Goal: Information Seeking & Learning: Learn about a topic

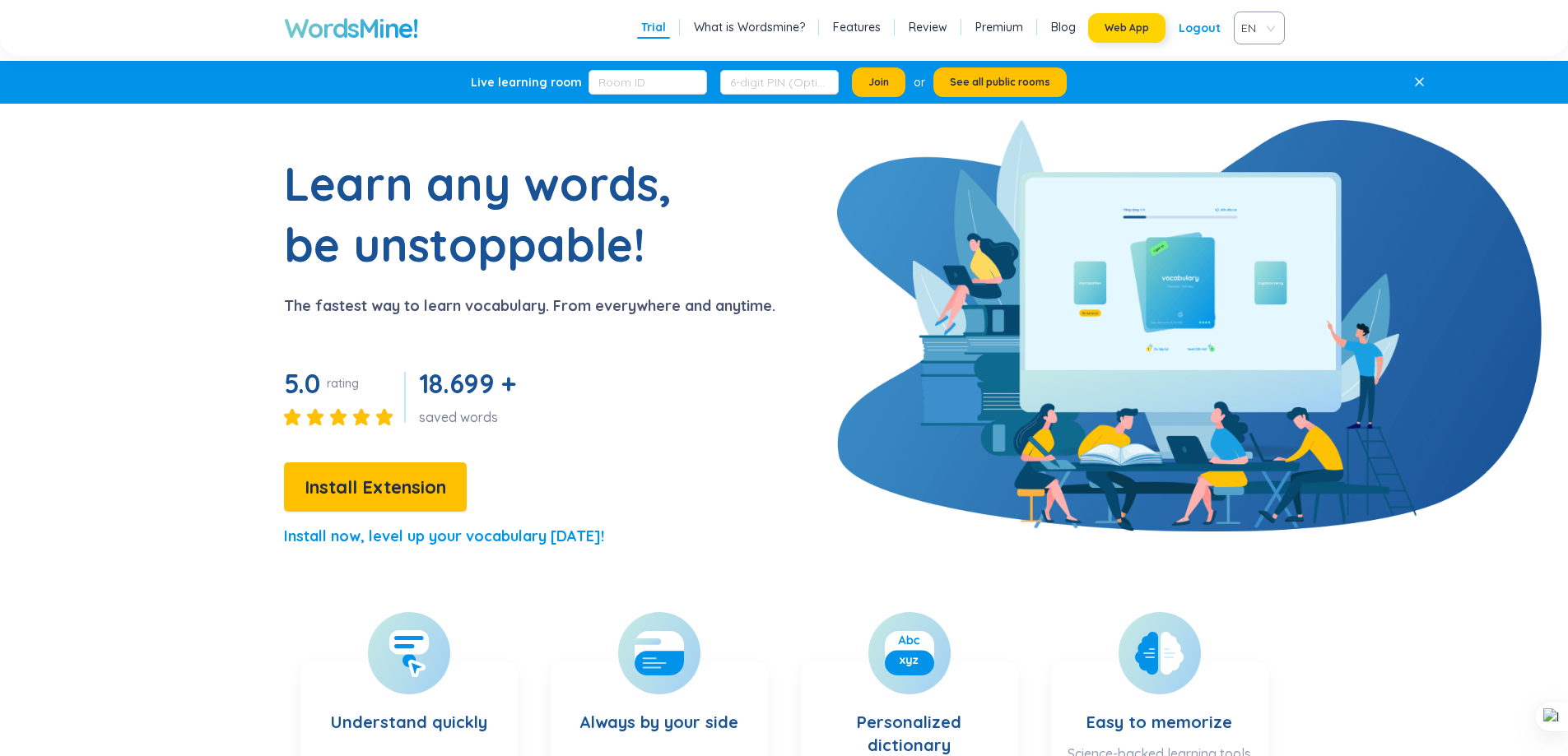
click at [1138, 23] on span "Web App" at bounding box center [1126, 28] width 44 height 13
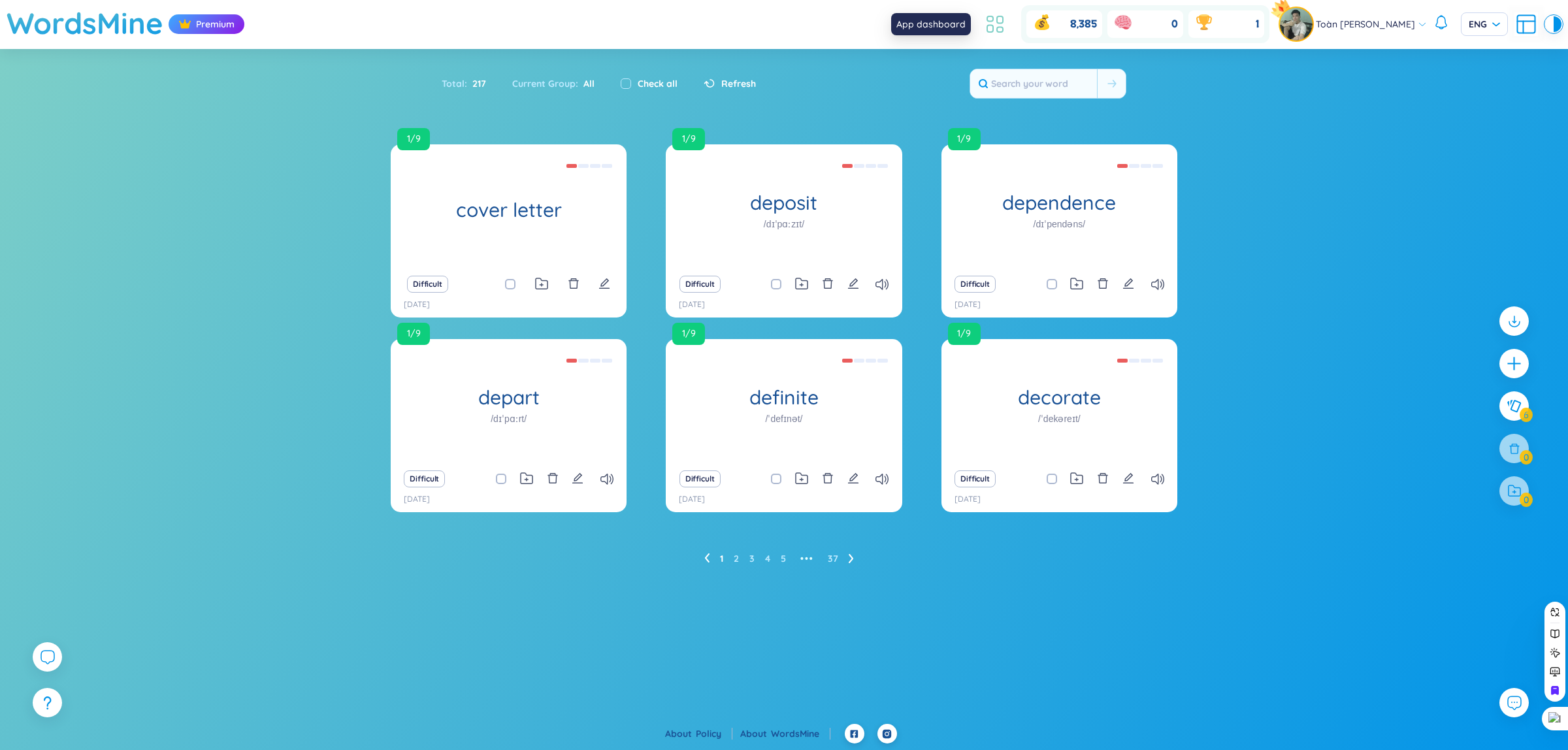
click at [990, 29] on icon at bounding box center [990, 29] width 6 height 7
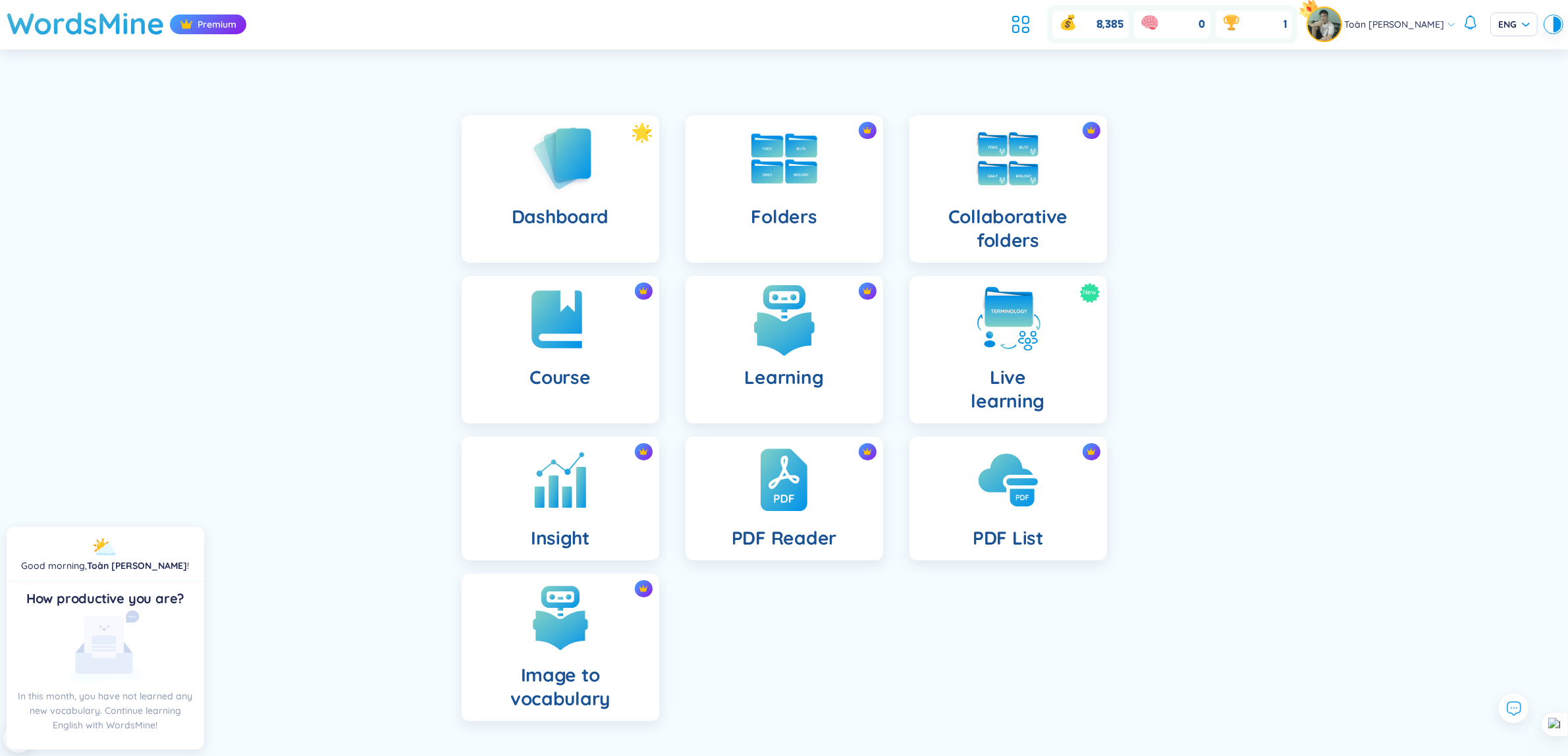
click at [784, 343] on img at bounding box center [785, 320] width 72 height 72
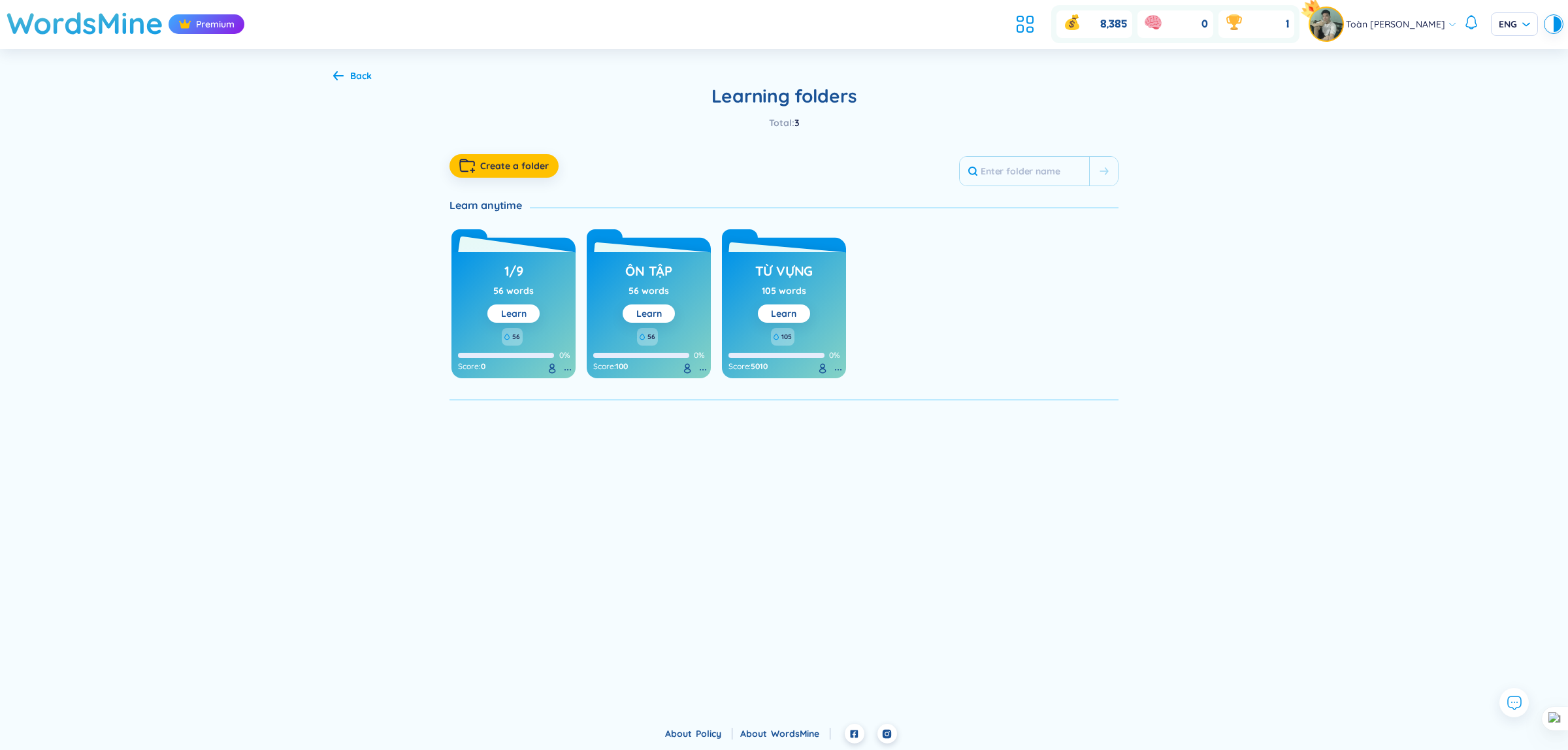
click at [527, 315] on button "Learn" at bounding box center [513, 313] width 52 height 18
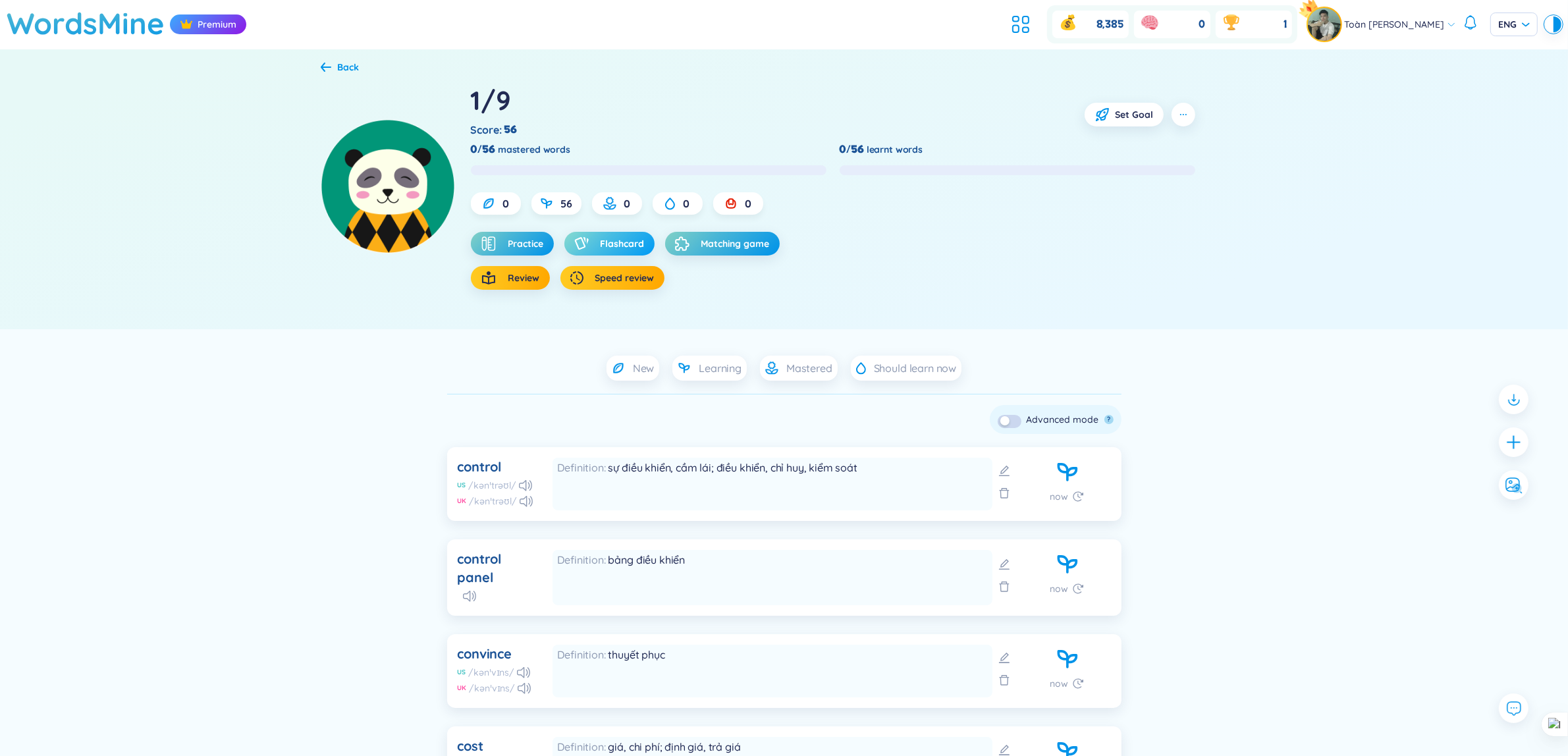
click at [641, 252] on button "Flashcard" at bounding box center [610, 244] width 90 height 24
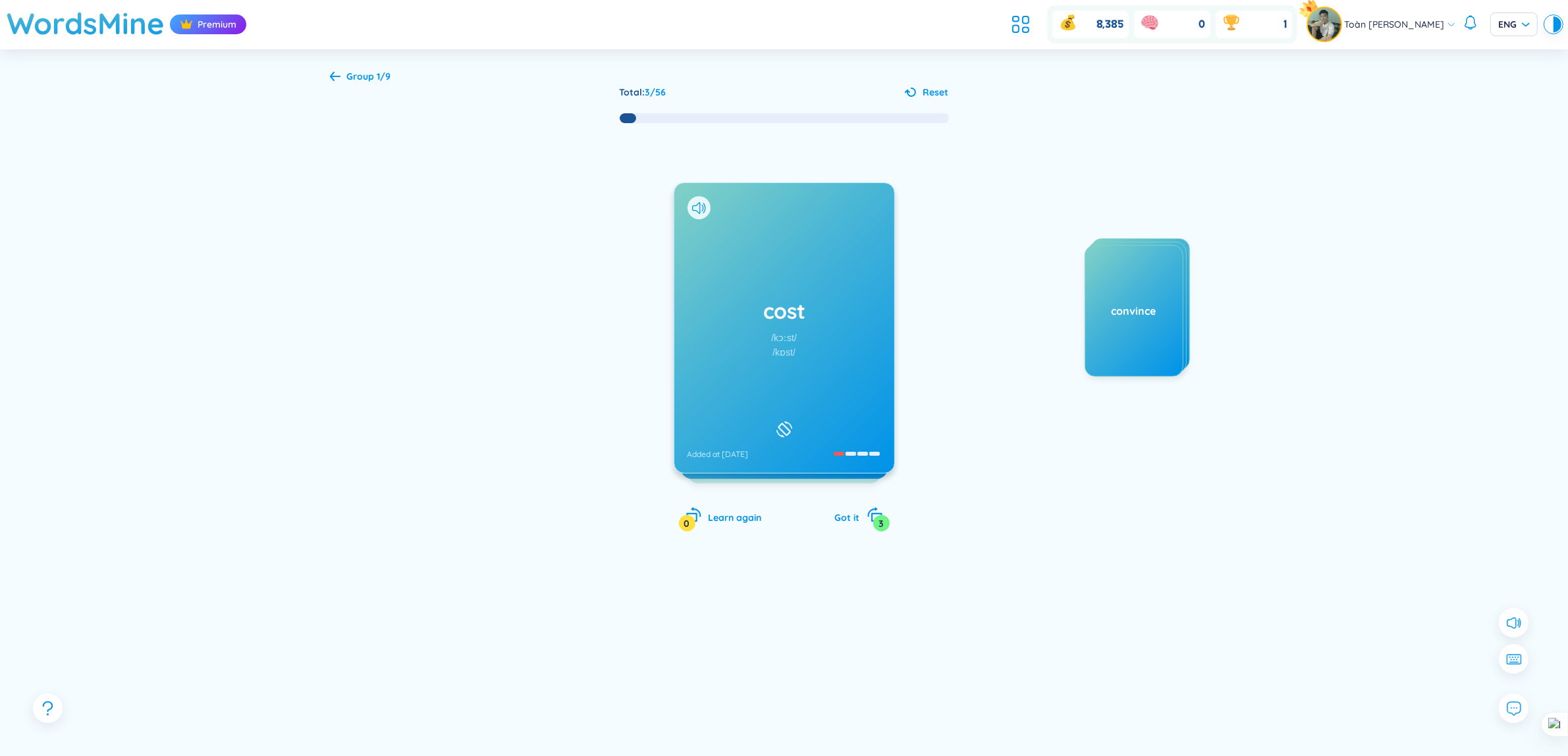
click at [347, 77] on span "Group 1/9" at bounding box center [369, 76] width 44 height 12
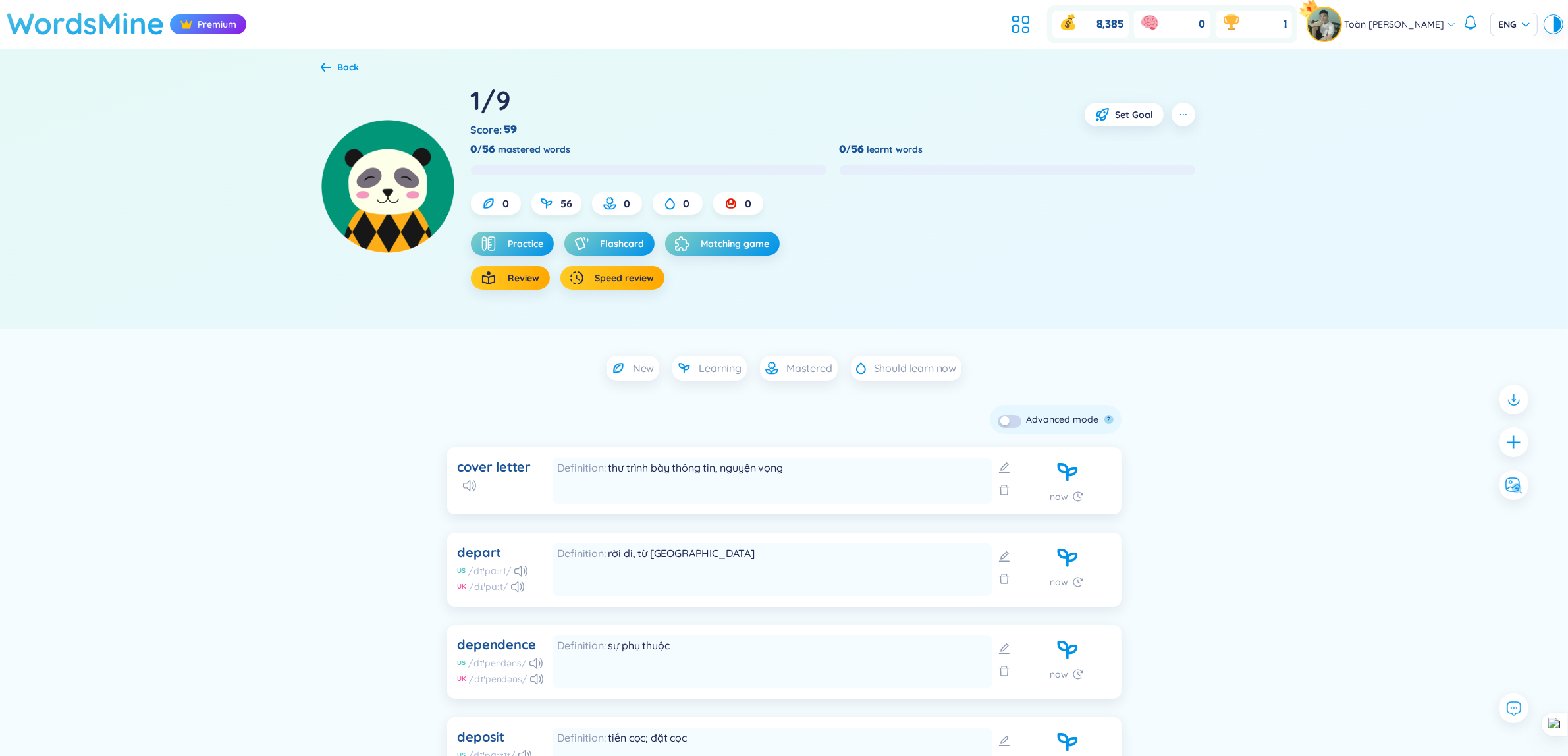
click at [94, 9] on h1 "WordsMine" at bounding box center [86, 23] width 158 height 47
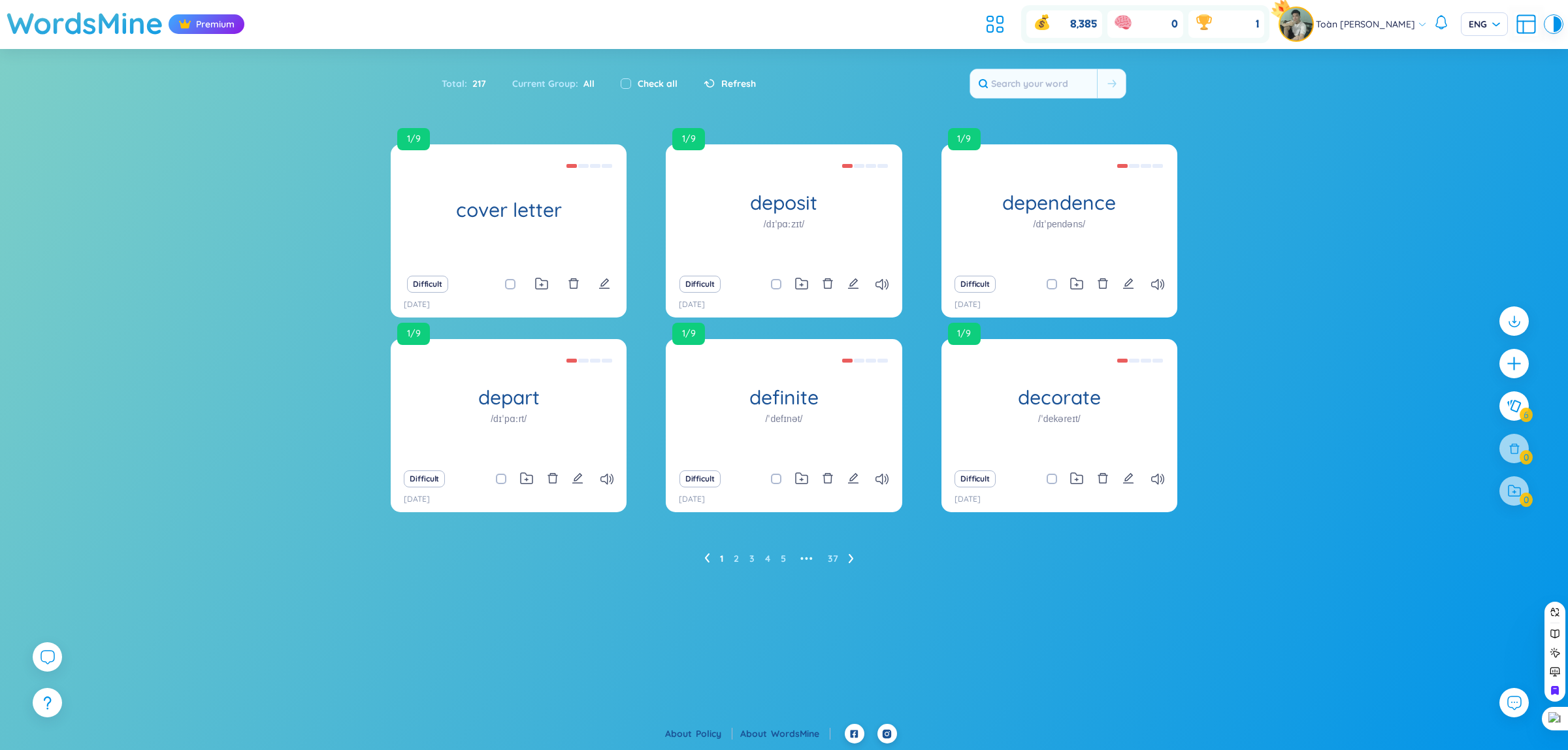
click at [851, 559] on icon at bounding box center [850, 559] width 4 height 9
click at [850, 564] on li at bounding box center [851, 559] width 5 height 21
click at [1004, 16] on ul at bounding box center [998, 23] width 35 height 29
click at [1001, 16] on icon at bounding box center [995, 24] width 23 height 23
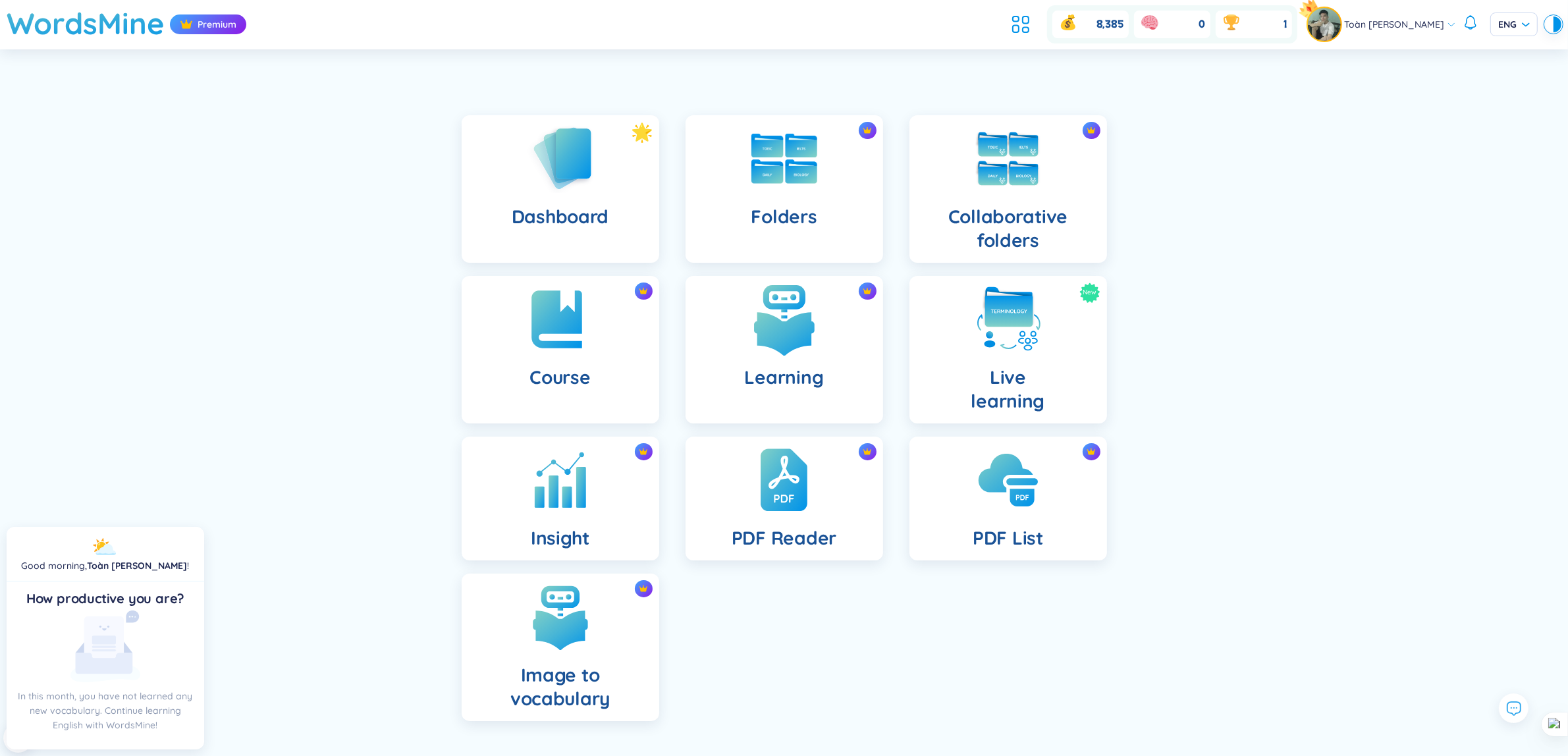
click at [767, 357] on div "Learning" at bounding box center [785, 350] width 198 height 148
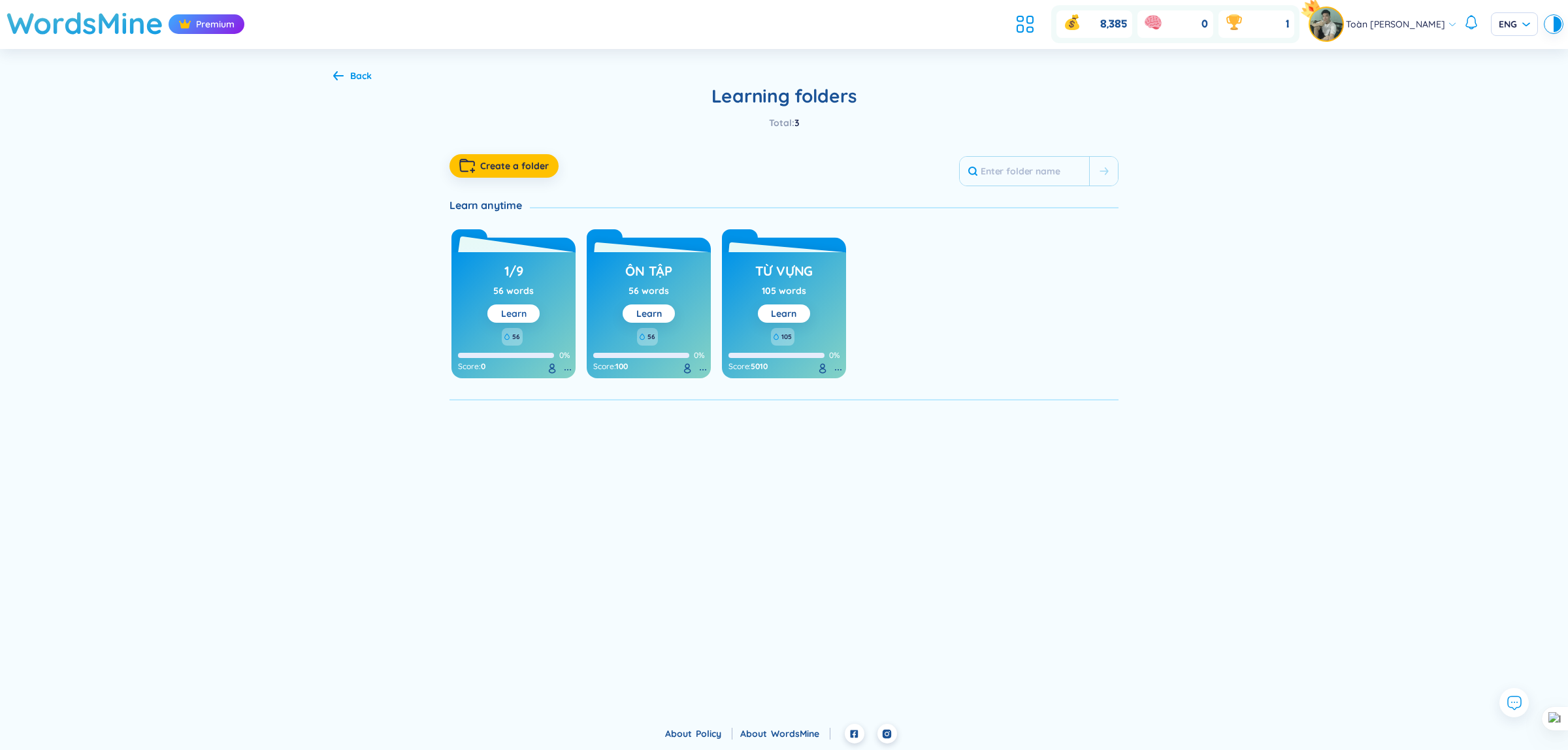
click at [515, 311] on link "Learn" at bounding box center [513, 313] width 26 height 12
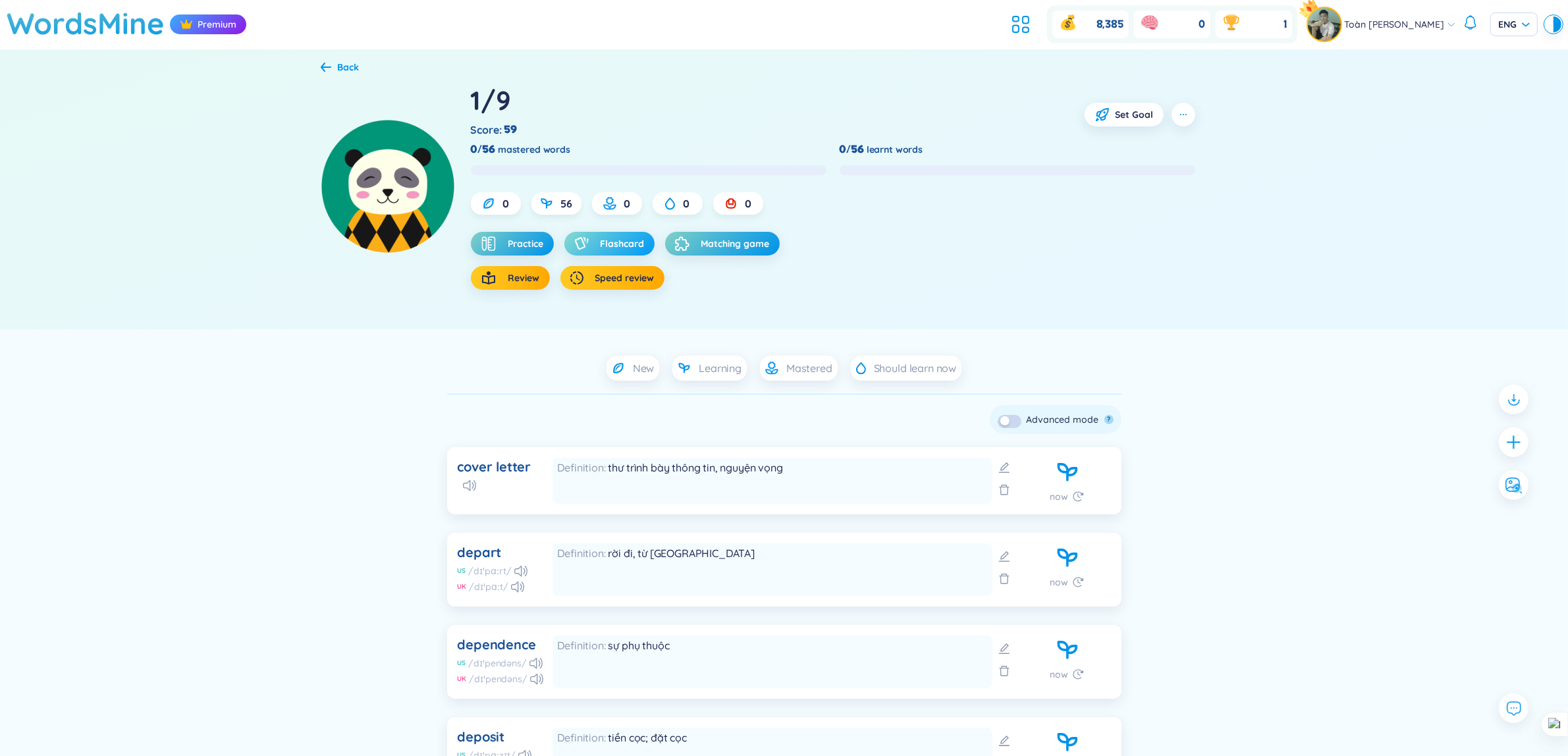
click at [588, 245] on icon "button" at bounding box center [582, 244] width 15 height 13
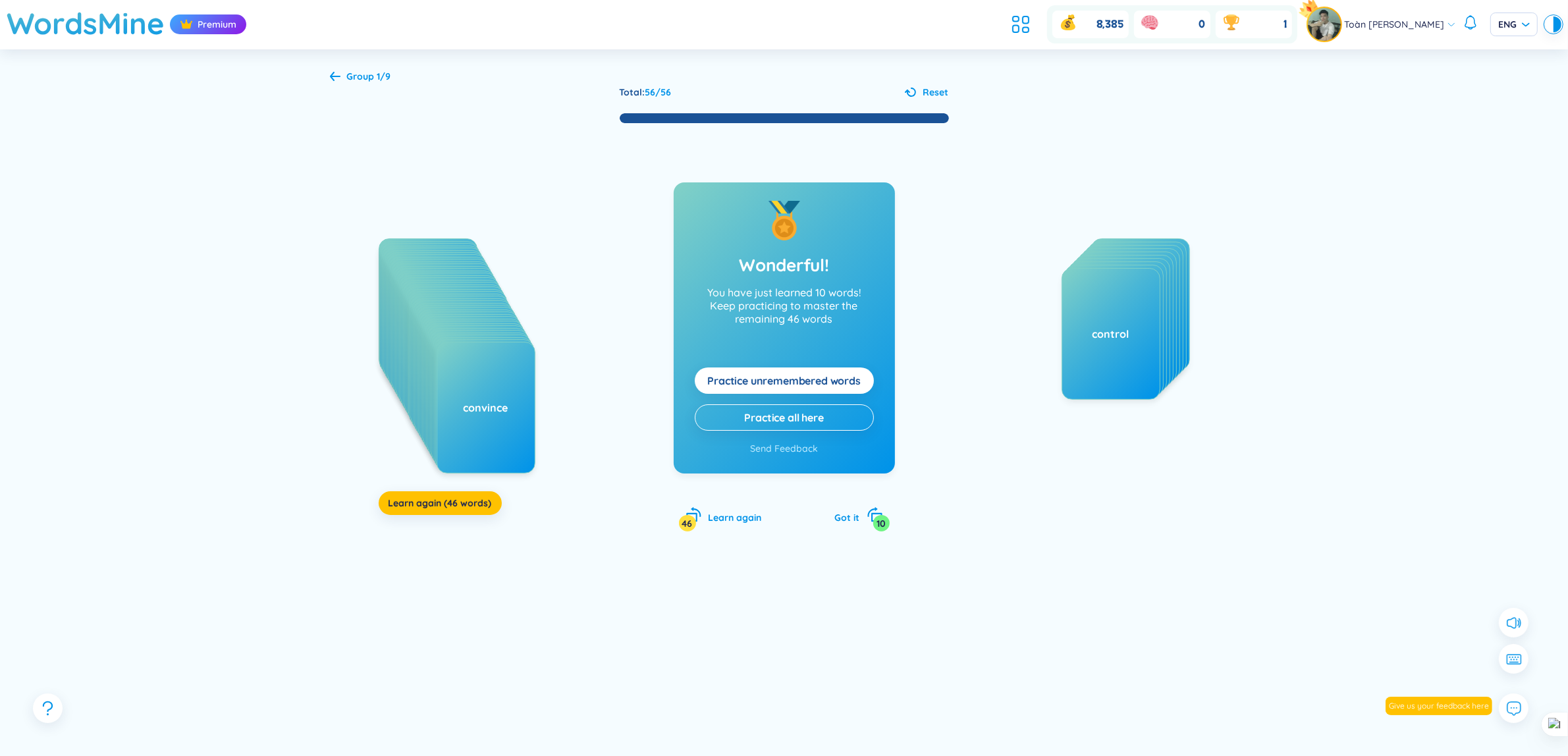
click at [387, 76] on b "1/9" at bounding box center [384, 76] width 14 height 12
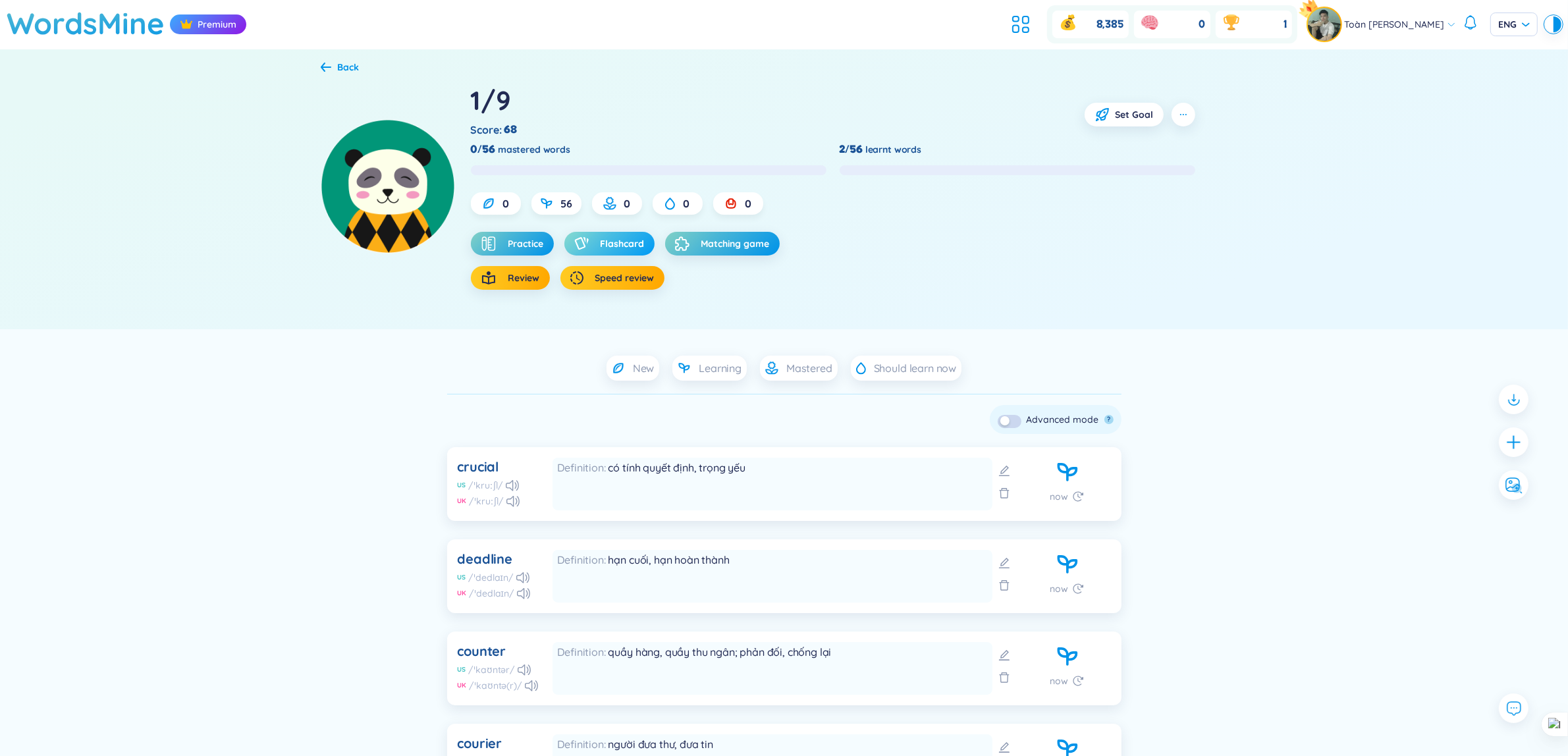
click at [630, 241] on span "Flashcard" at bounding box center [623, 244] width 44 height 13
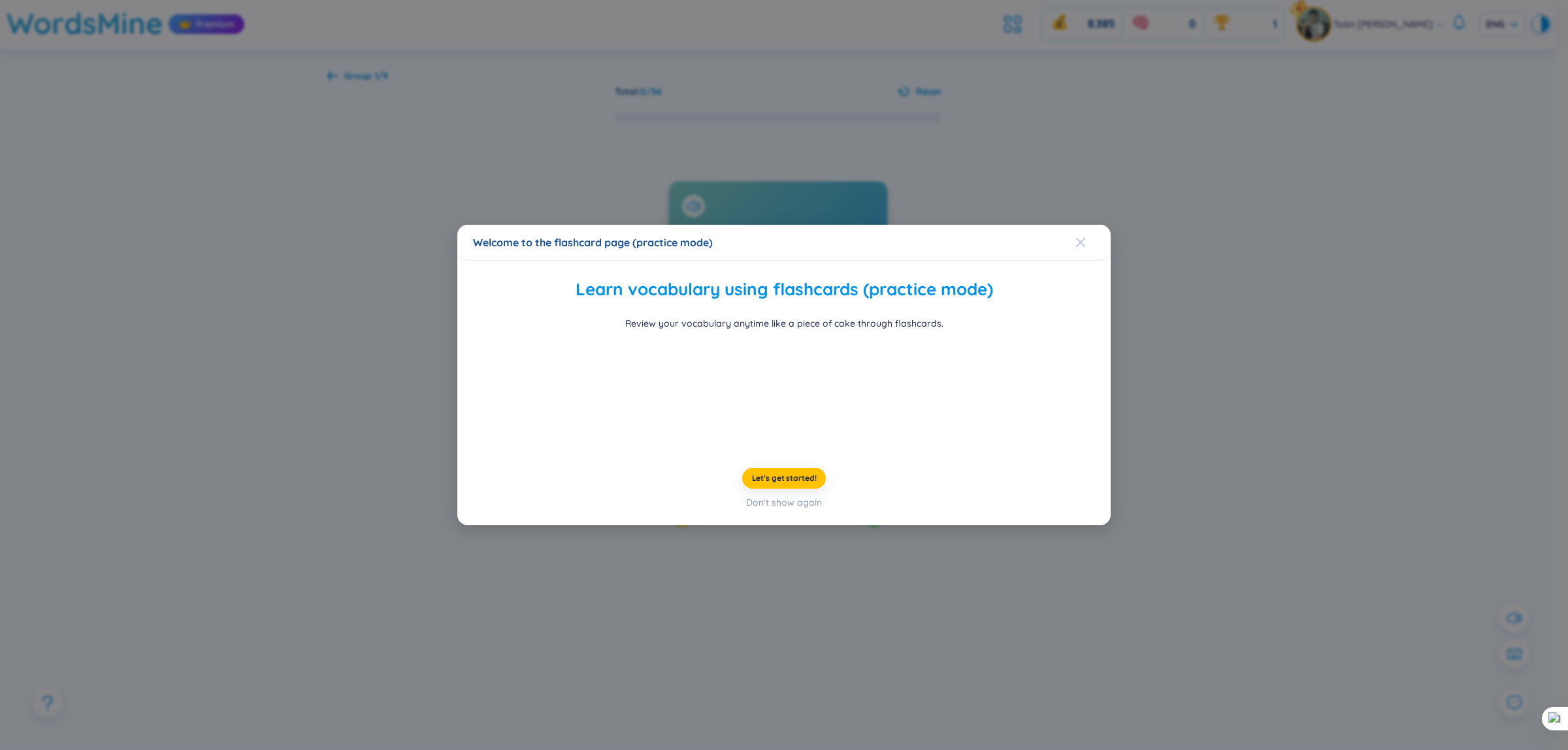
click at [1082, 225] on div "Close" at bounding box center [1081, 242] width 10 height 35
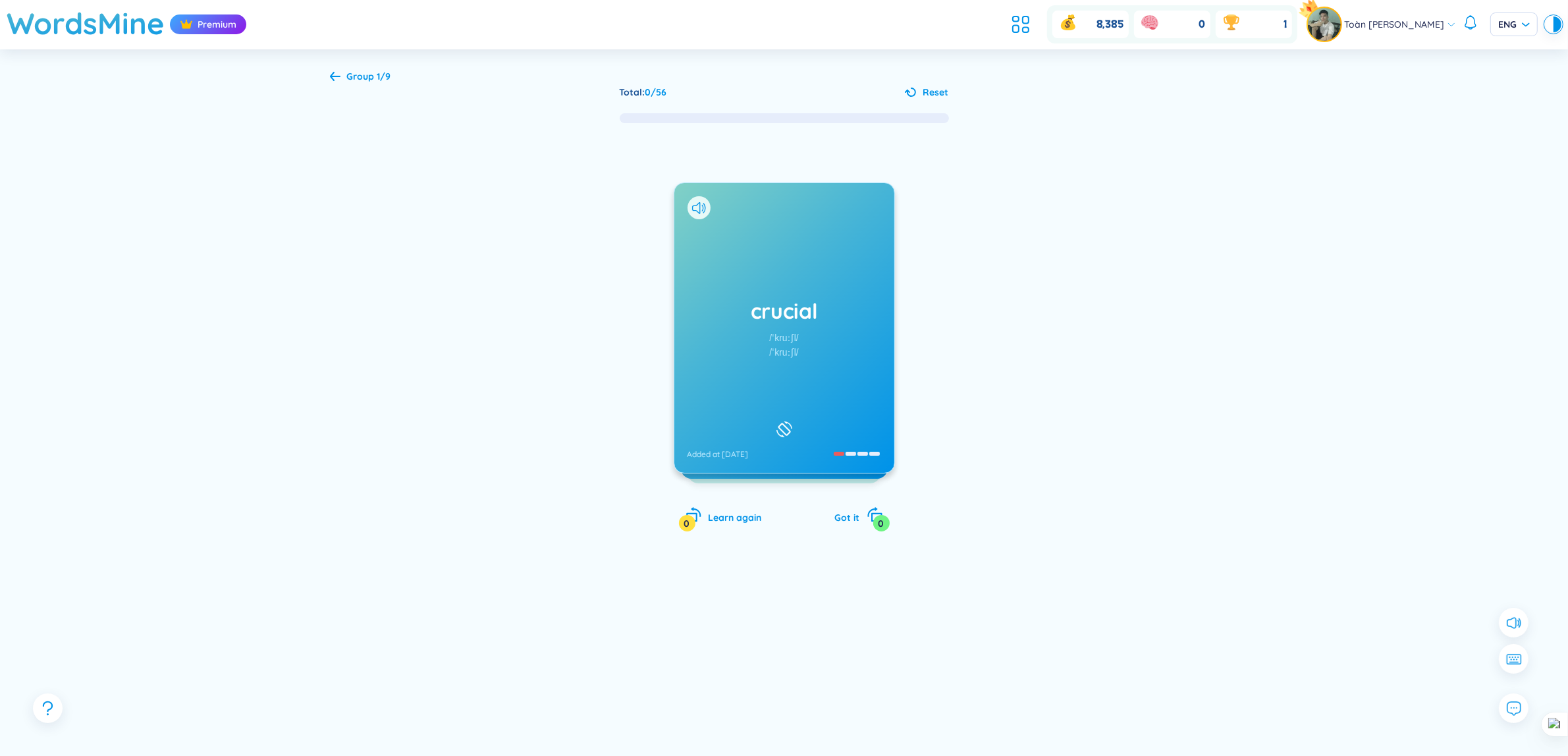
click at [1031, 27] on ul at bounding box center [1024, 24] width 35 height 29
click at [1022, 25] on icon at bounding box center [1021, 24] width 24 height 24
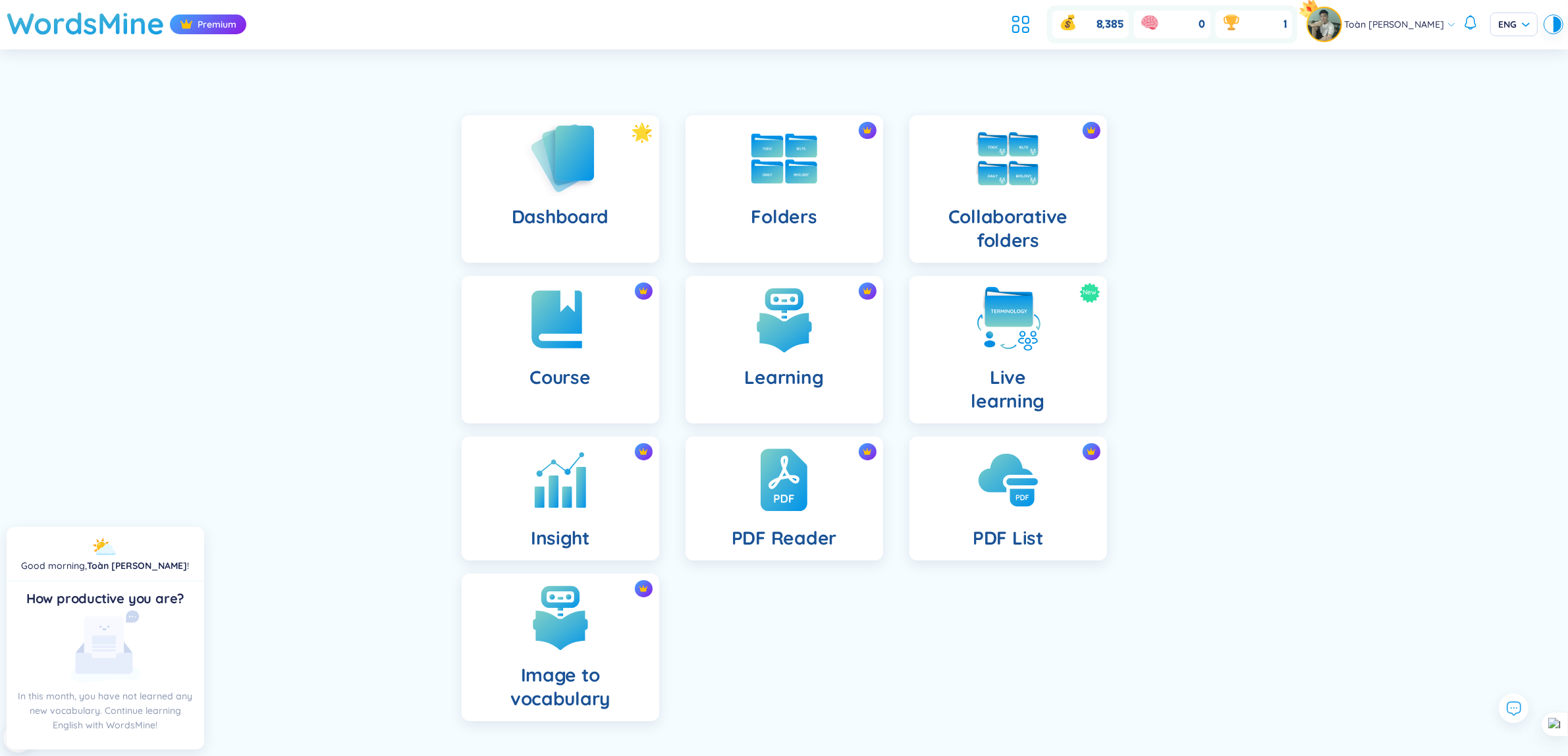
click at [591, 174] on img at bounding box center [560, 158] width 72 height 75
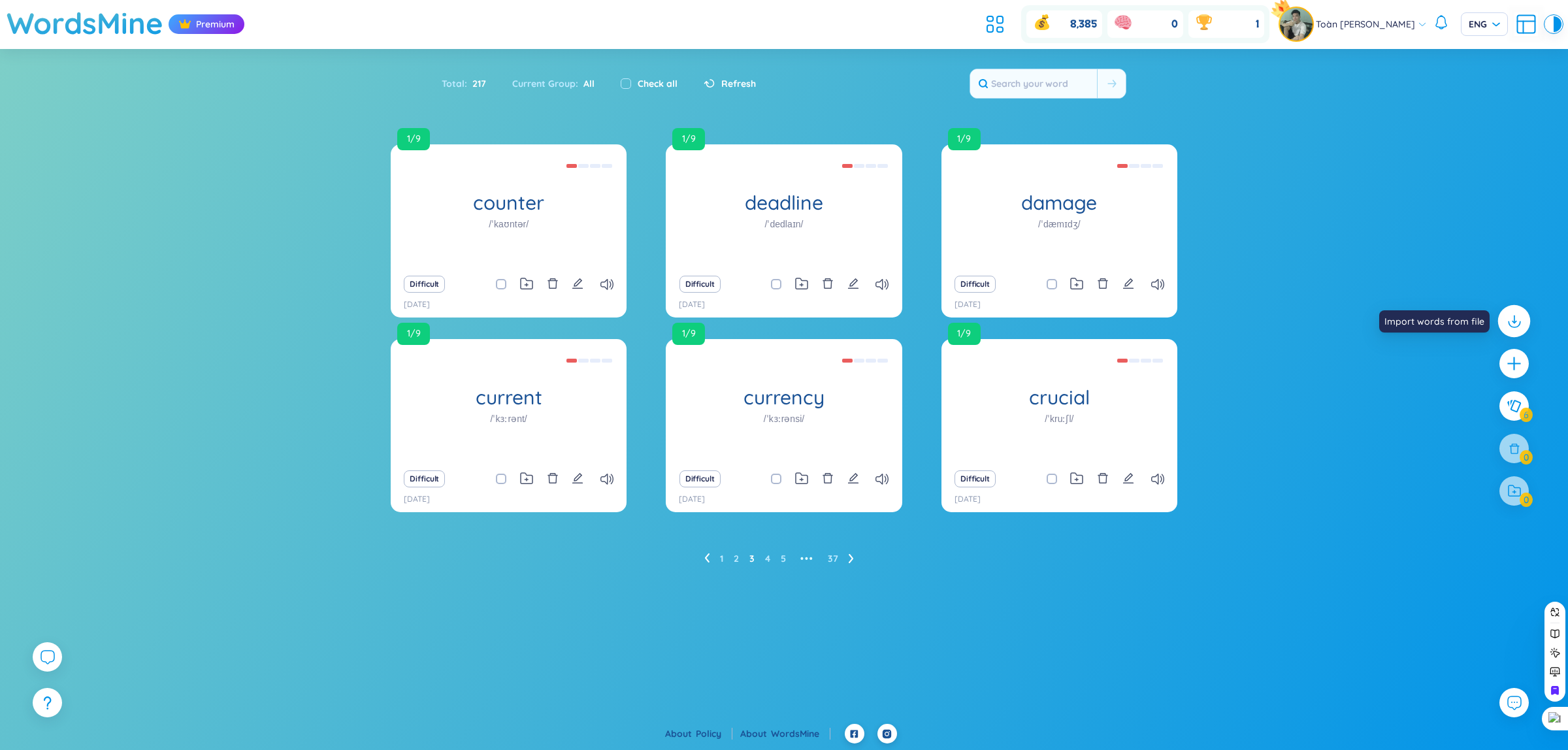
click at [1507, 322] on icon at bounding box center [1514, 321] width 17 height 17
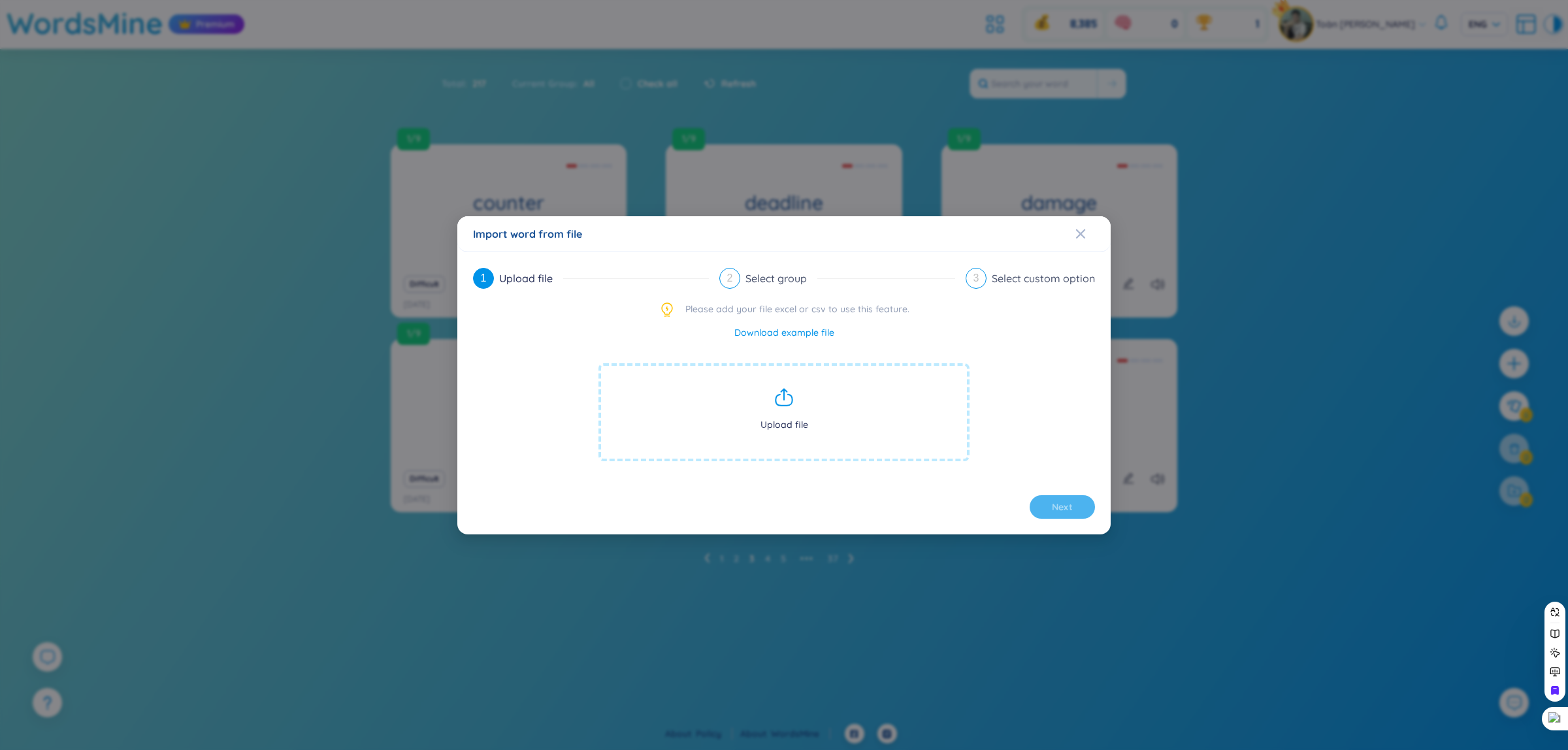
click at [811, 418] on span "Upload file" at bounding box center [784, 412] width 371 height 98
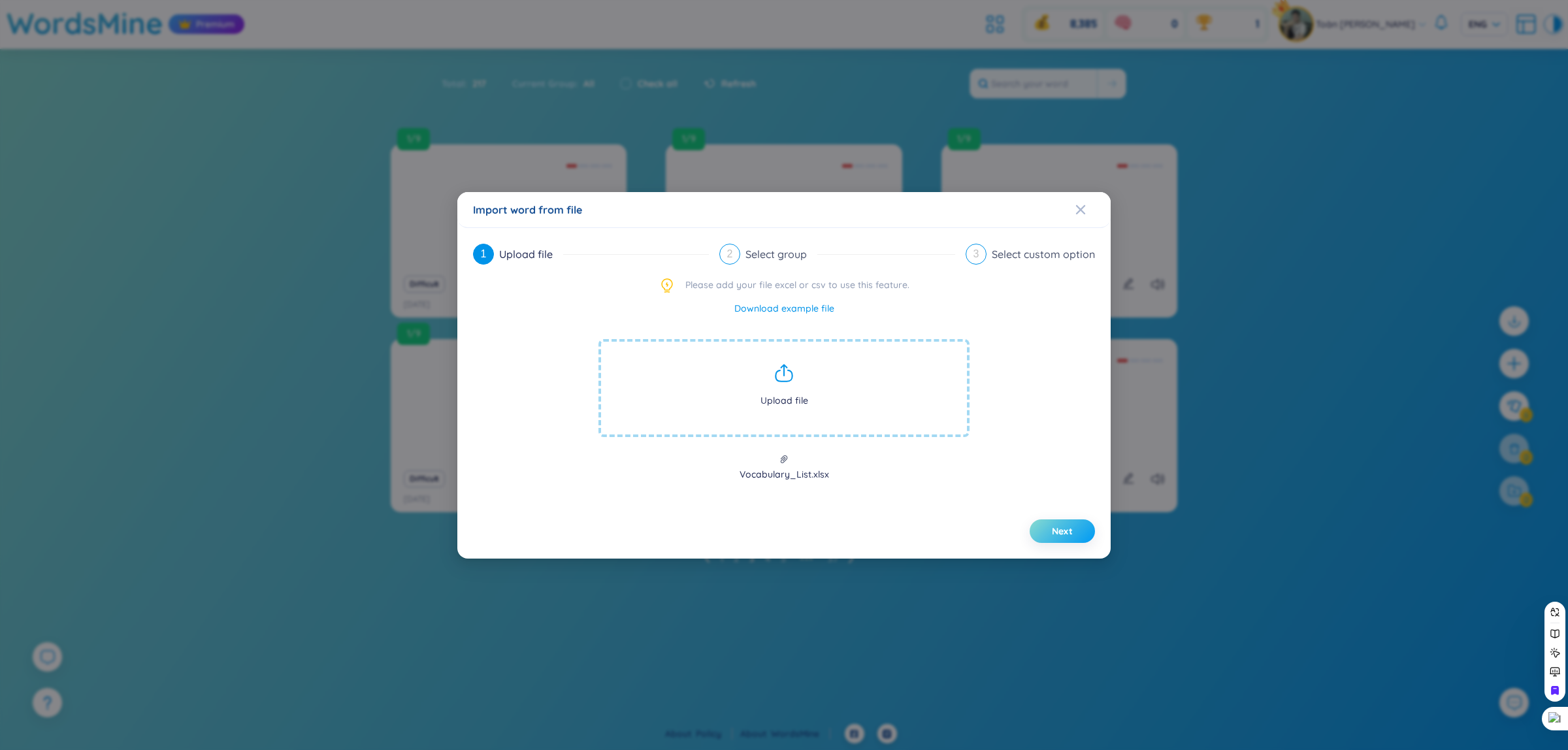
click at [1080, 532] on button "Next" at bounding box center [1062, 531] width 65 height 23
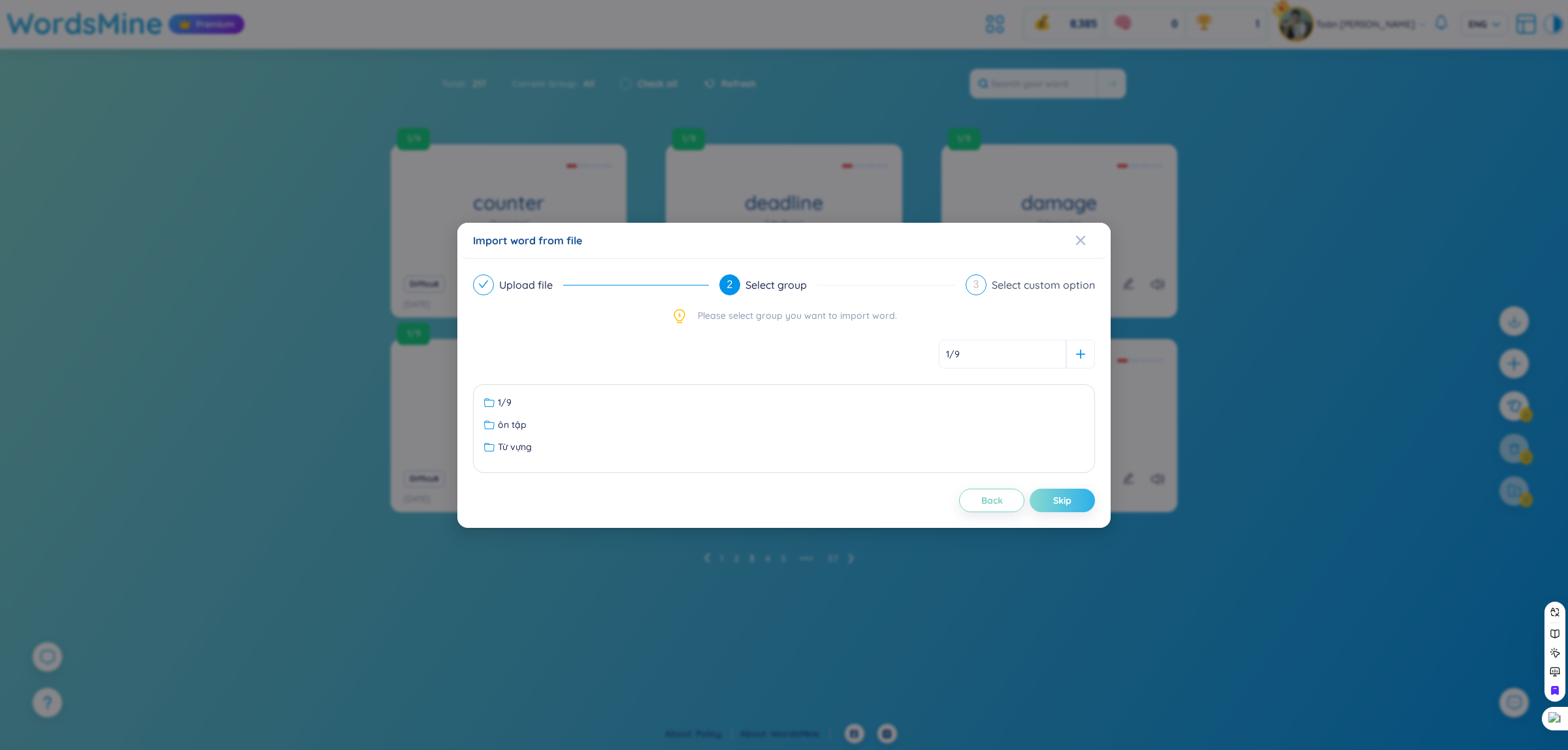
type input "1/9"
click at [1059, 507] on span "Skip" at bounding box center [1062, 501] width 18 height 13
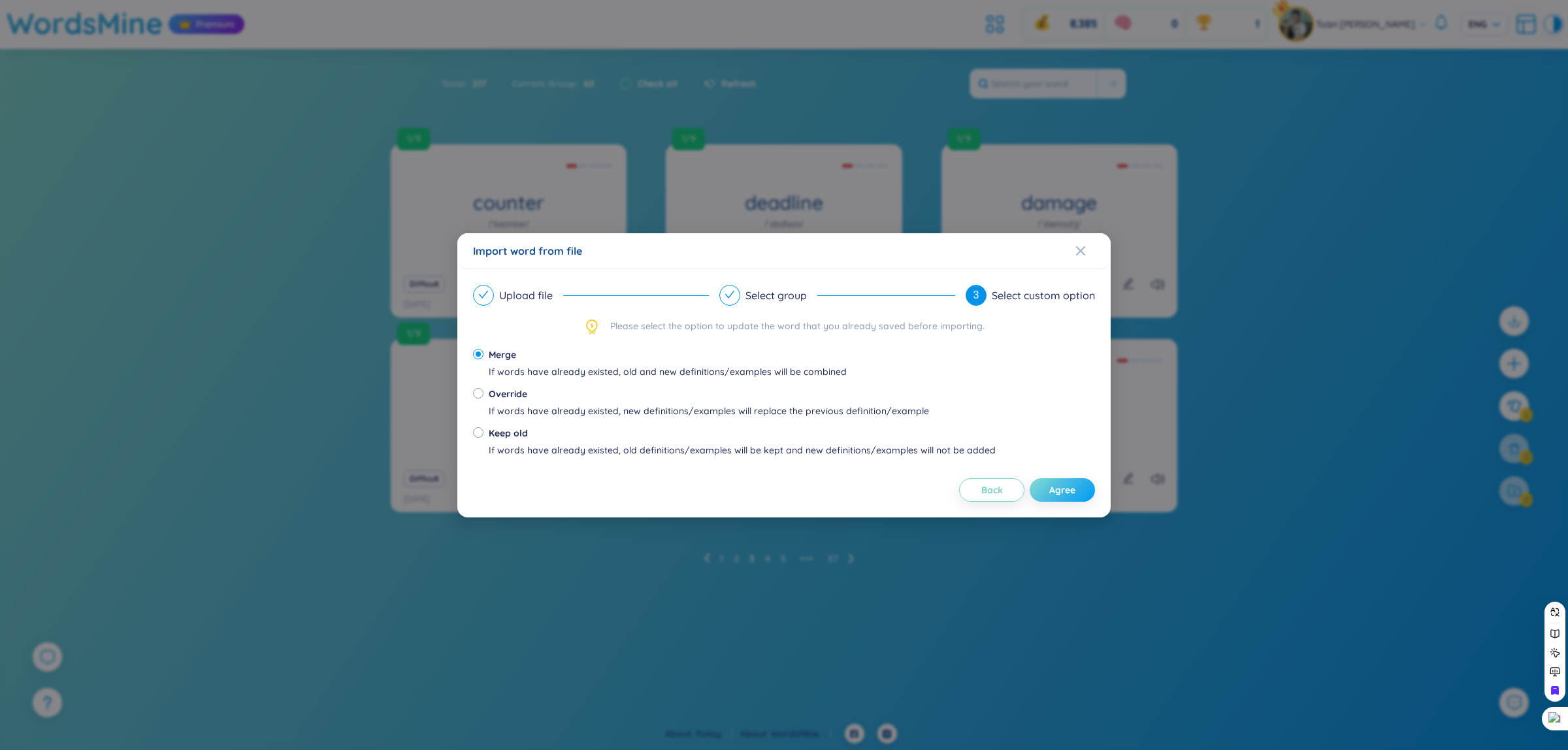
click at [1082, 486] on button "Agree" at bounding box center [1062, 490] width 65 height 23
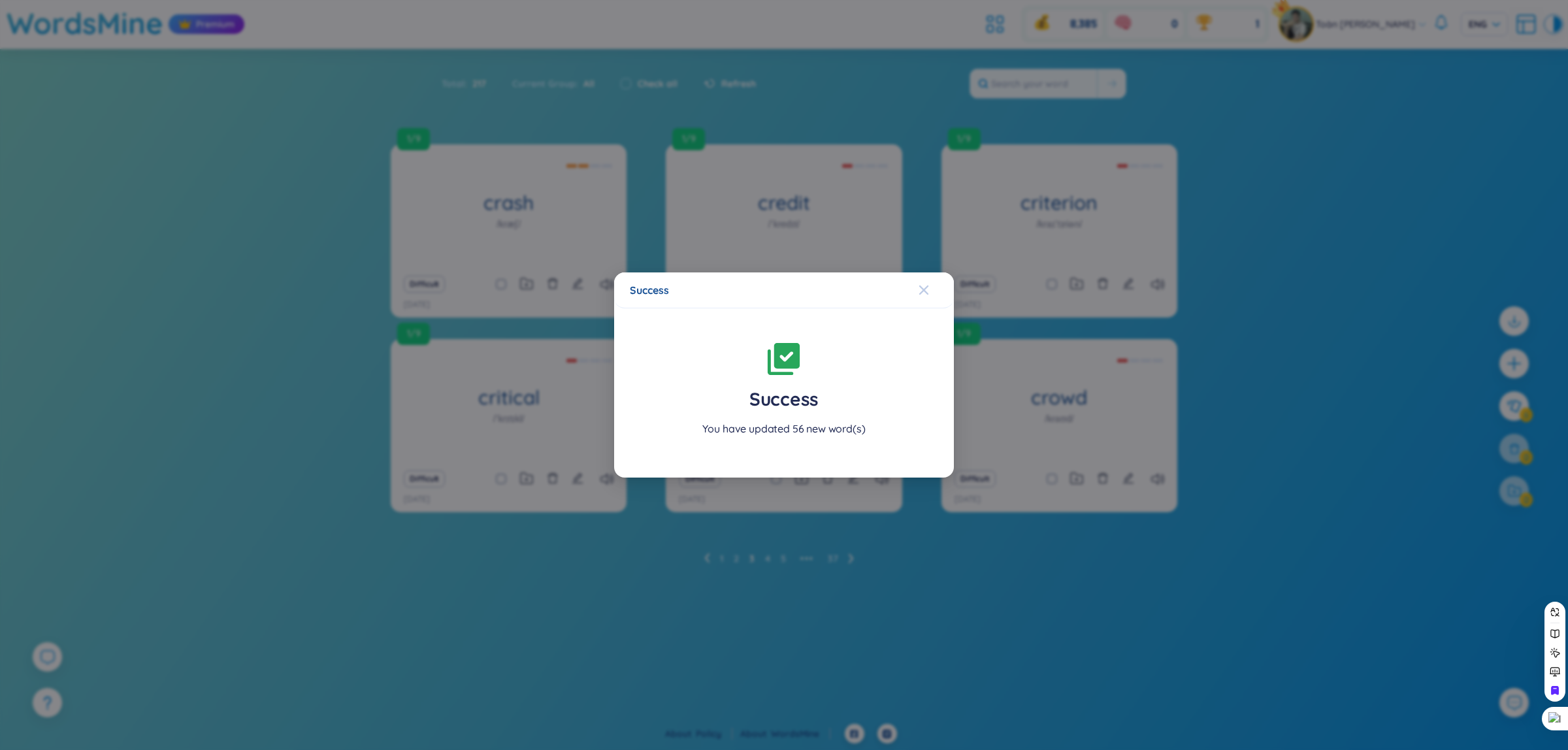
click at [926, 294] on icon "Close" at bounding box center [924, 290] width 10 height 10
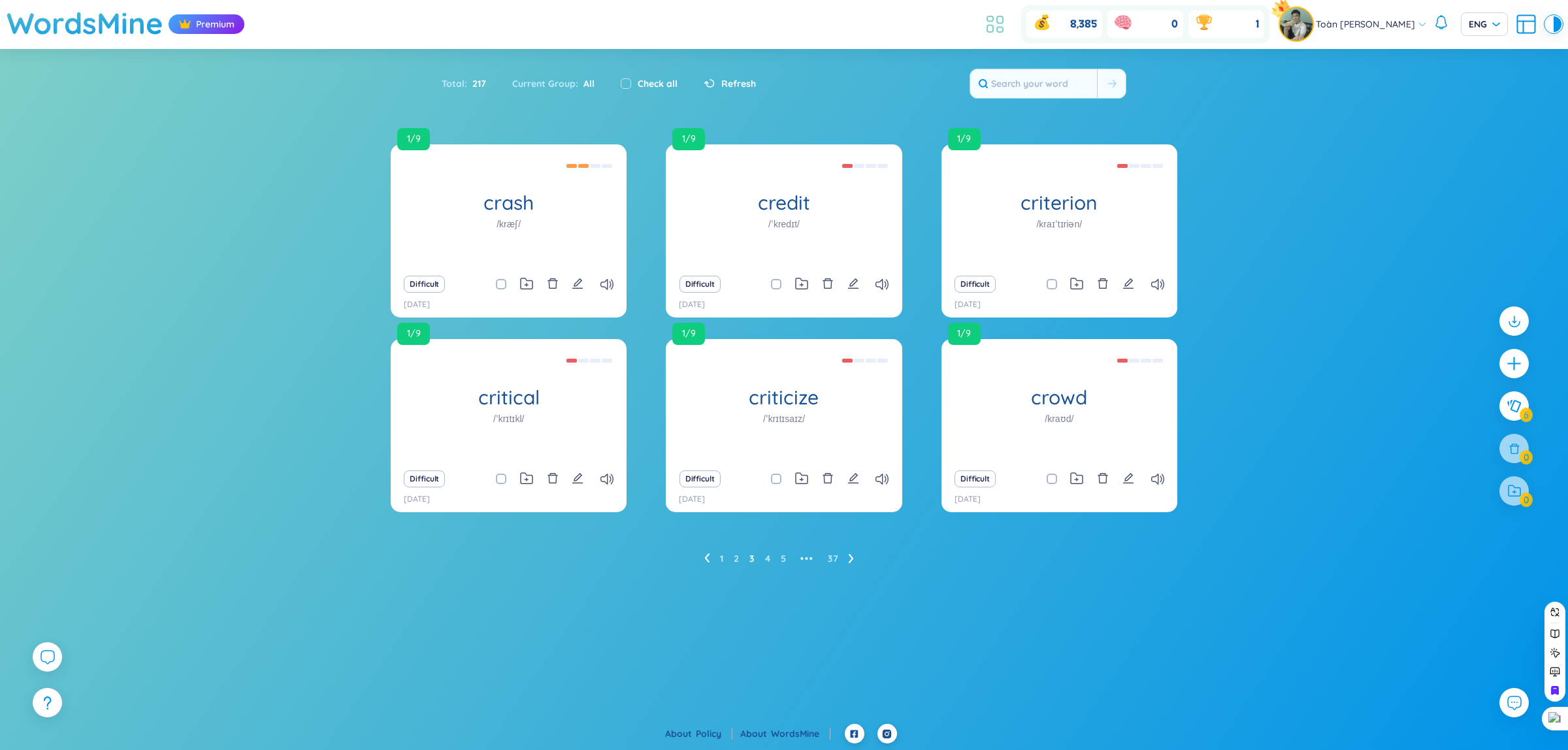
click at [997, 21] on icon at bounding box center [1000, 20] width 6 height 7
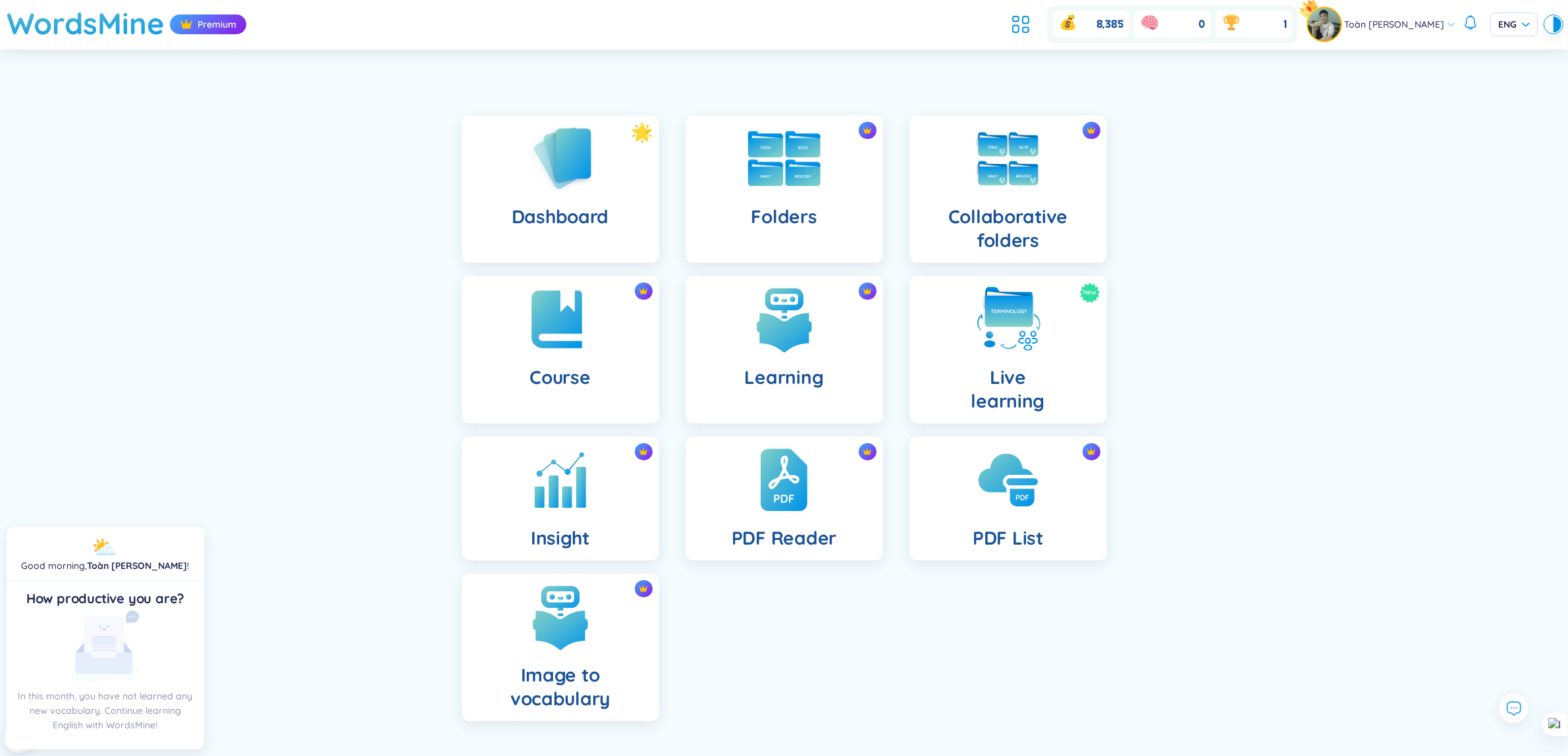
click at [788, 229] on div "Folders" at bounding box center [785, 189] width 198 height 148
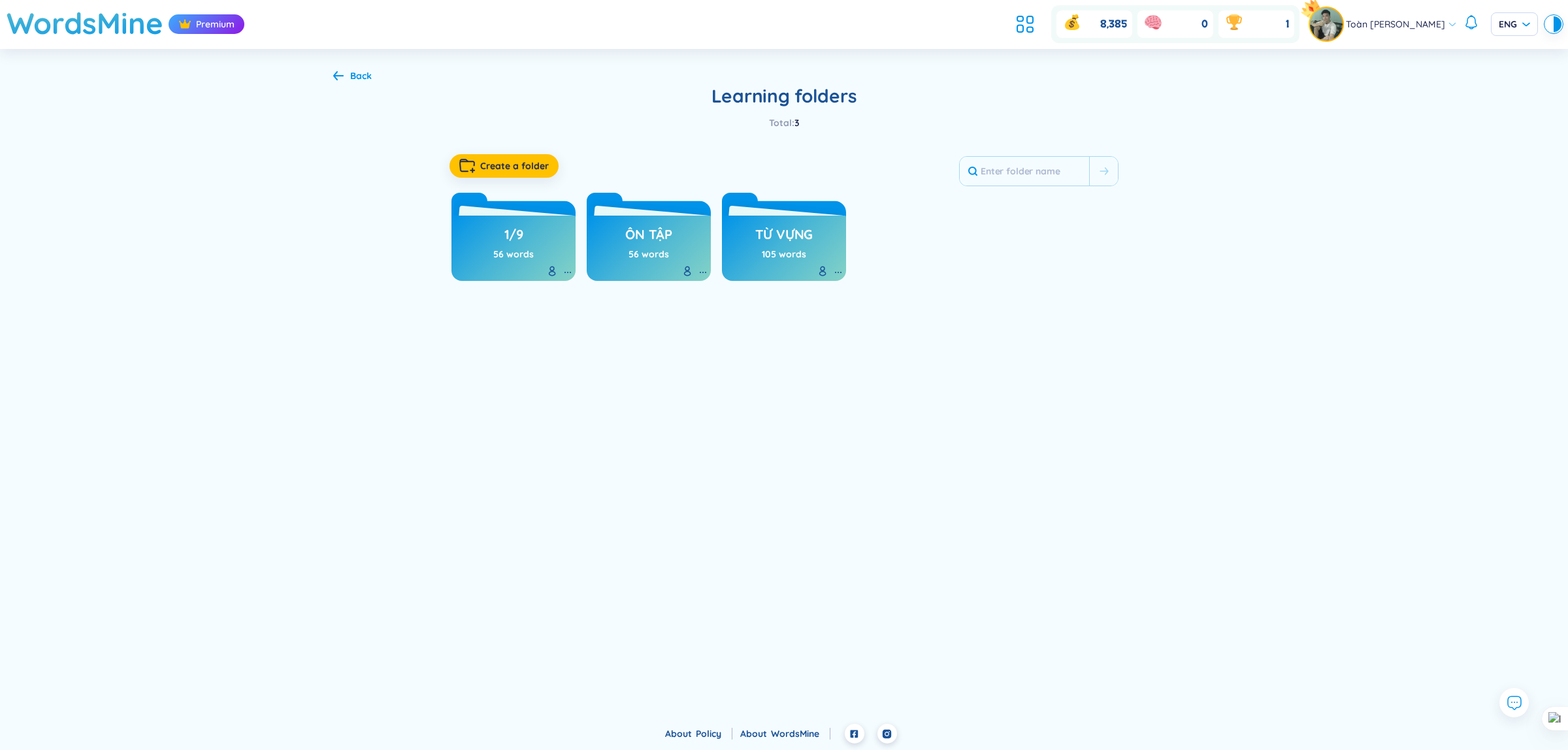
click at [358, 80] on div "Back" at bounding box center [360, 76] width 21 height 15
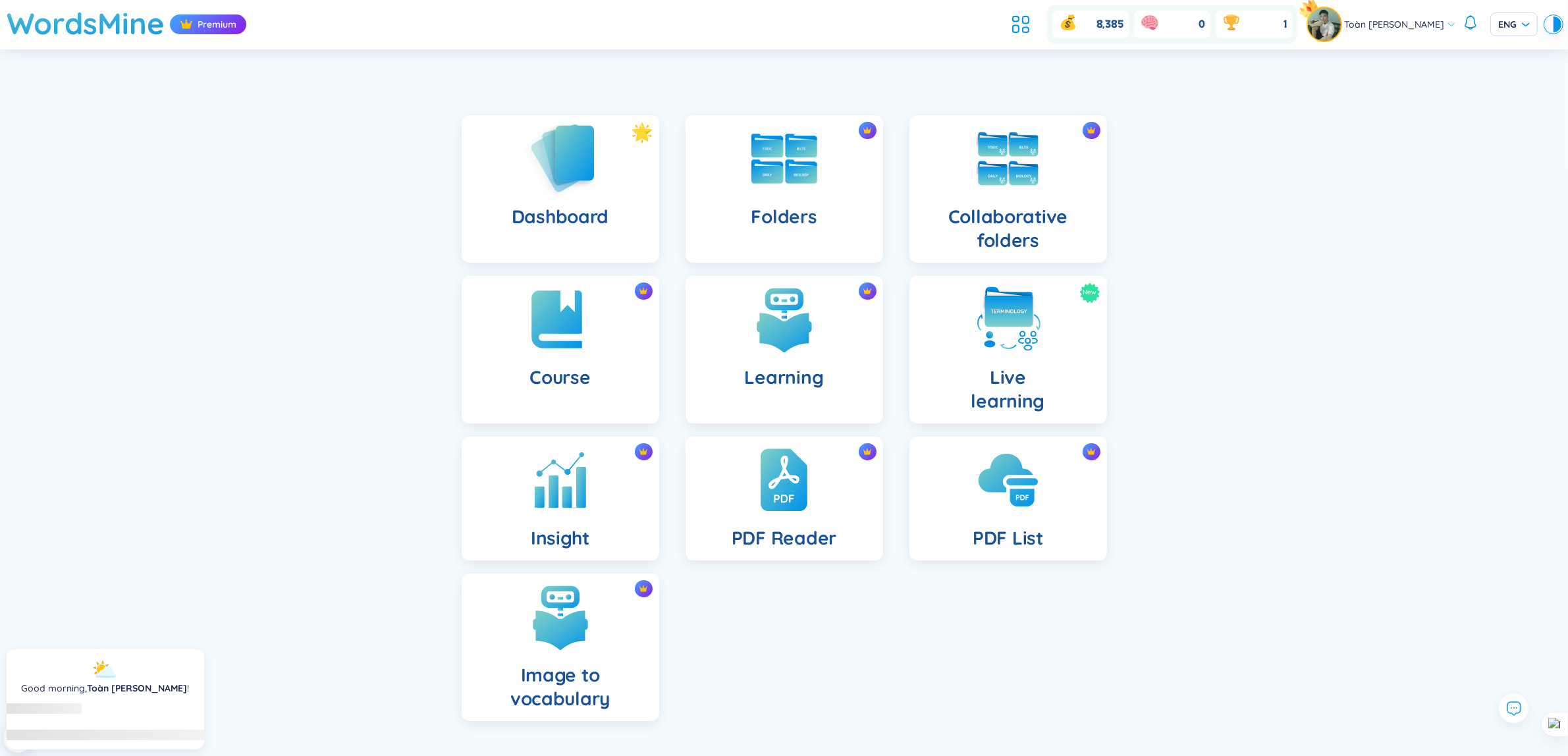
click at [591, 199] on div "Dashboard" at bounding box center [560, 189] width 198 height 148
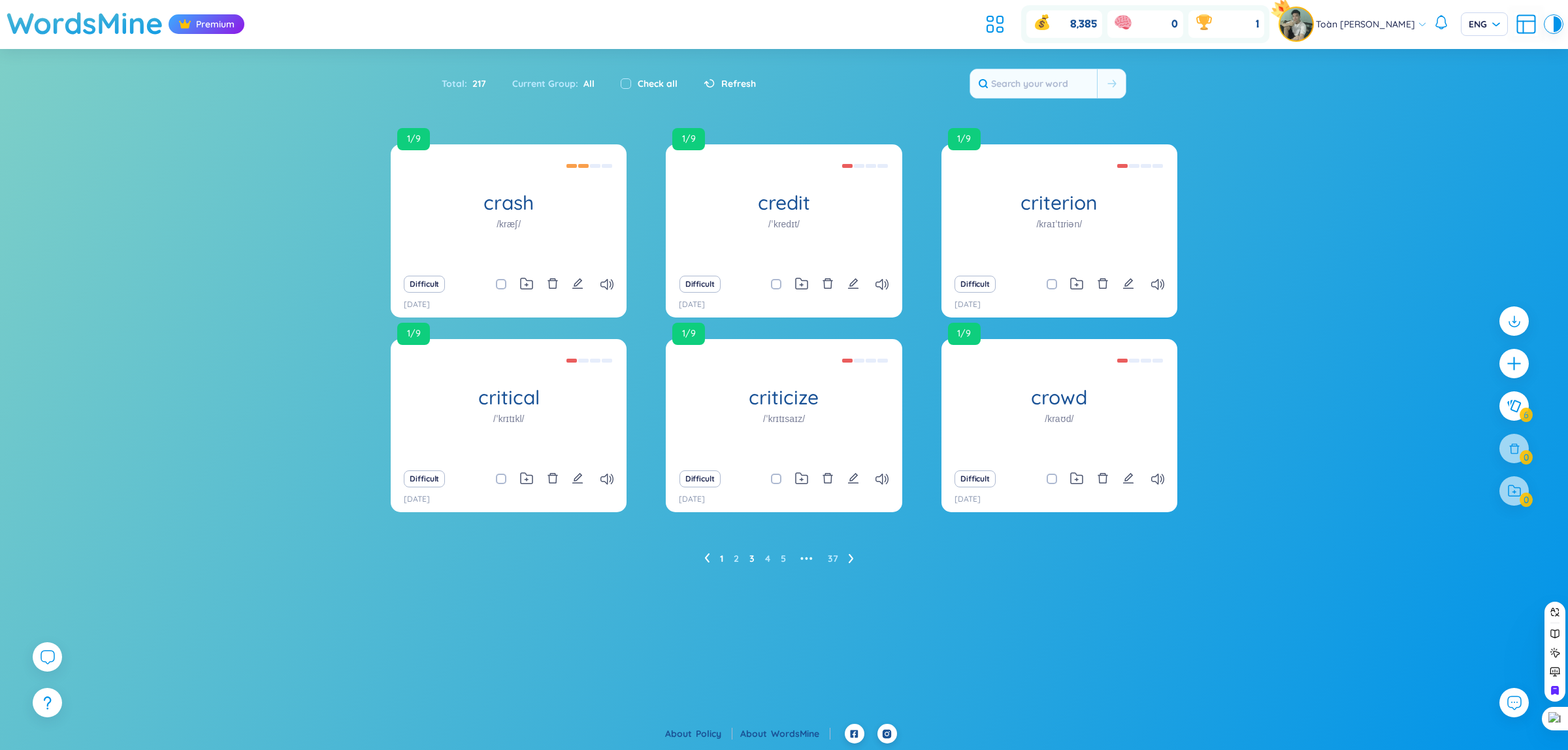
click at [723, 554] on ul "1 2 3 4 5 ••• 37" at bounding box center [784, 559] width 160 height 21
click at [722, 556] on link "1" at bounding box center [721, 559] width 3 height 20
click at [854, 560] on ul "1 2 3 4 5 ••• 37" at bounding box center [784, 559] width 160 height 21
click at [851, 560] on icon at bounding box center [850, 559] width 4 height 9
click at [992, 15] on icon at bounding box center [995, 24] width 23 height 23
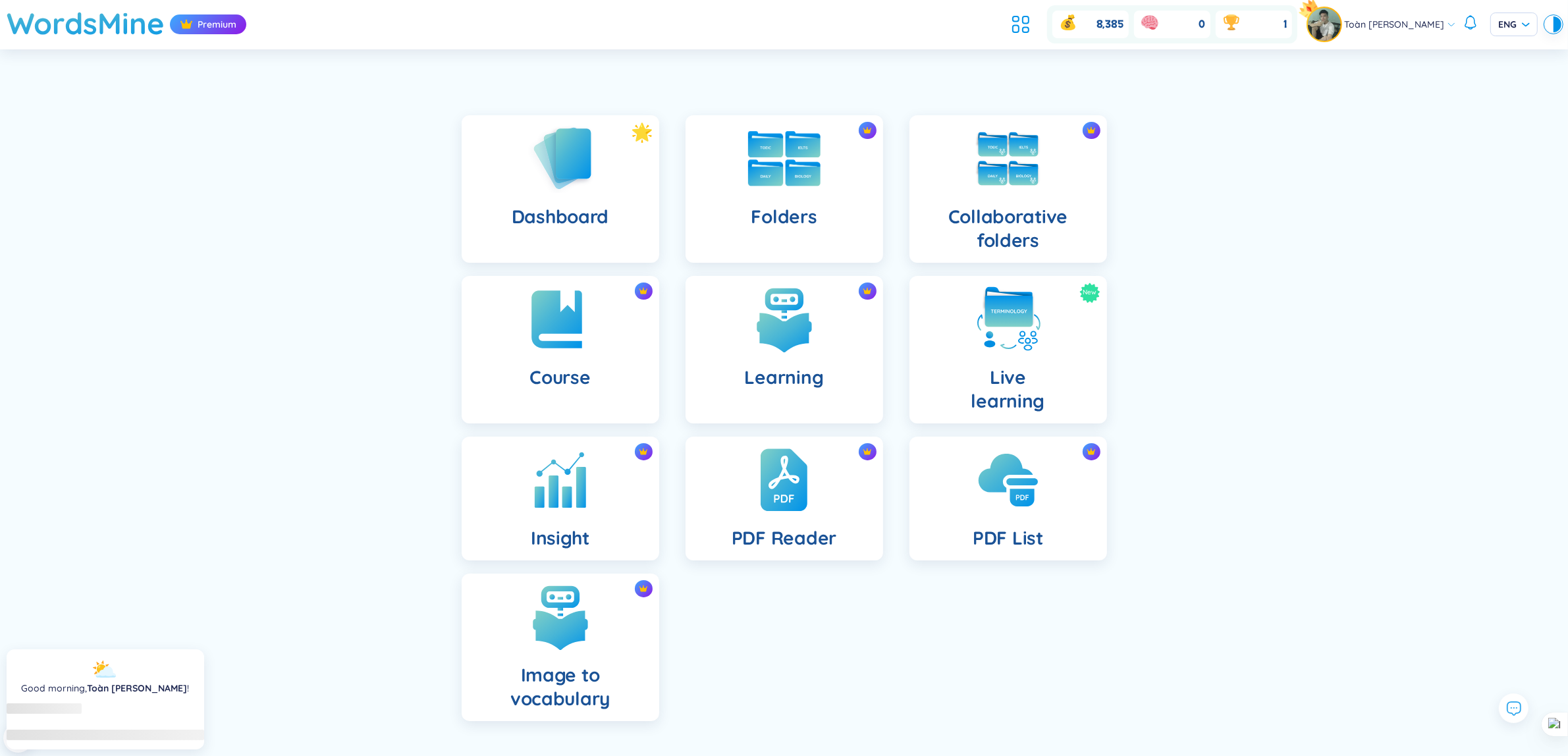
click at [802, 182] on img at bounding box center [785, 159] width 72 height 55
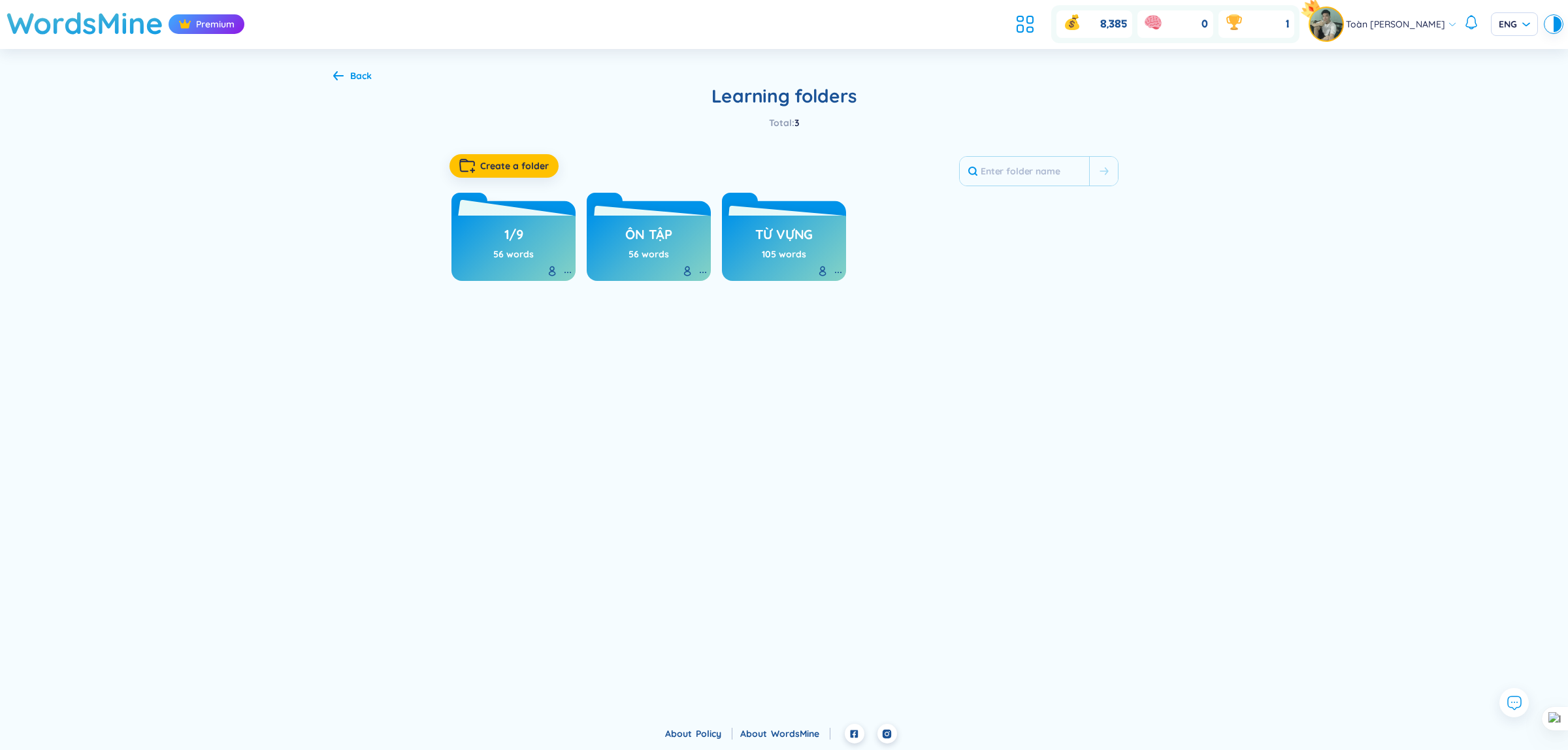
click at [515, 245] on h3 "1/9" at bounding box center [514, 238] width 19 height 25
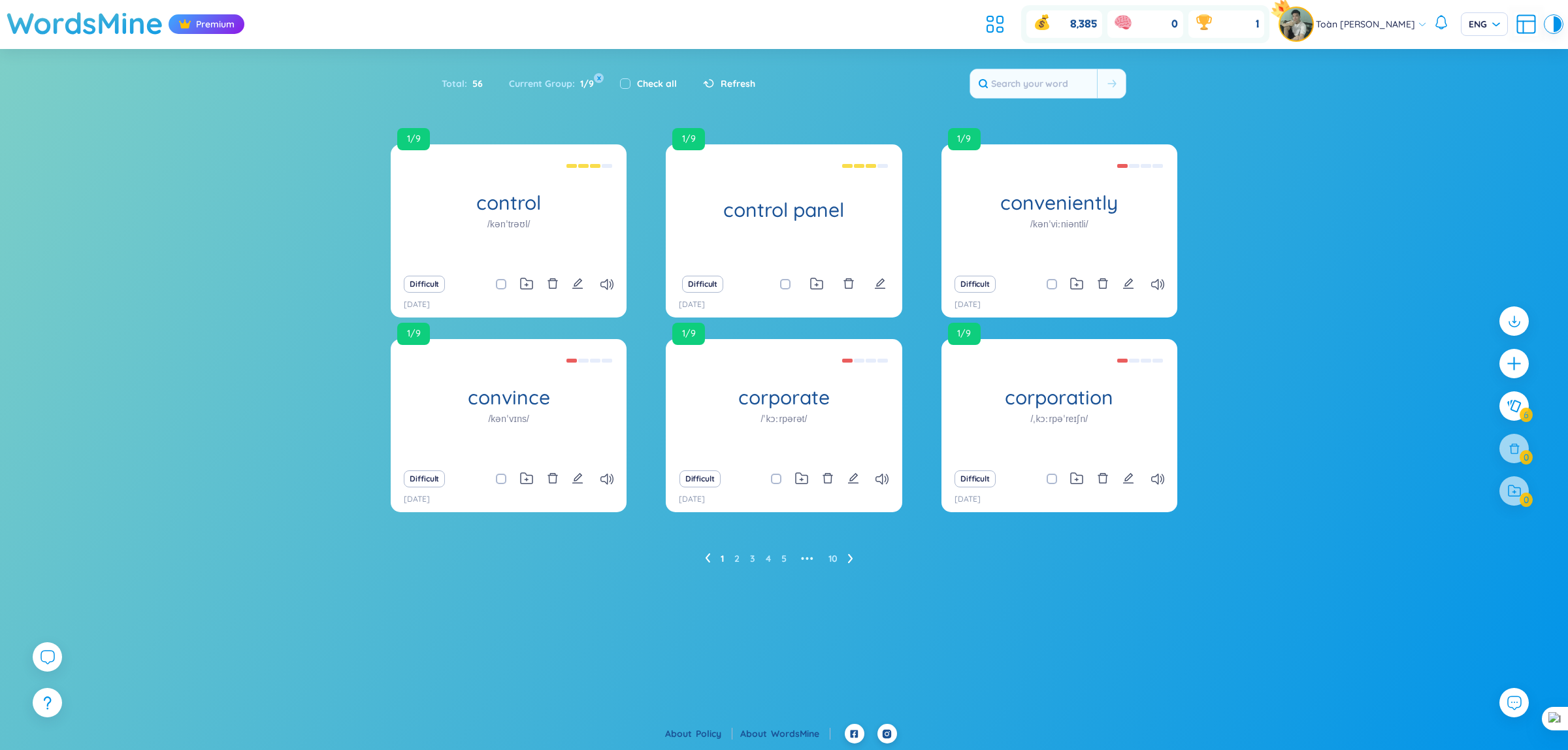
click at [1361, 354] on div "1/9 control /kənˈtrəʊl/ /kənˈtroʊl/ điều khiển, kiểm soát Difficult [DATE] 1/9 …" at bounding box center [784, 370] width 1568 height 451
click at [992, 21] on icon at bounding box center [995, 24] width 23 height 23
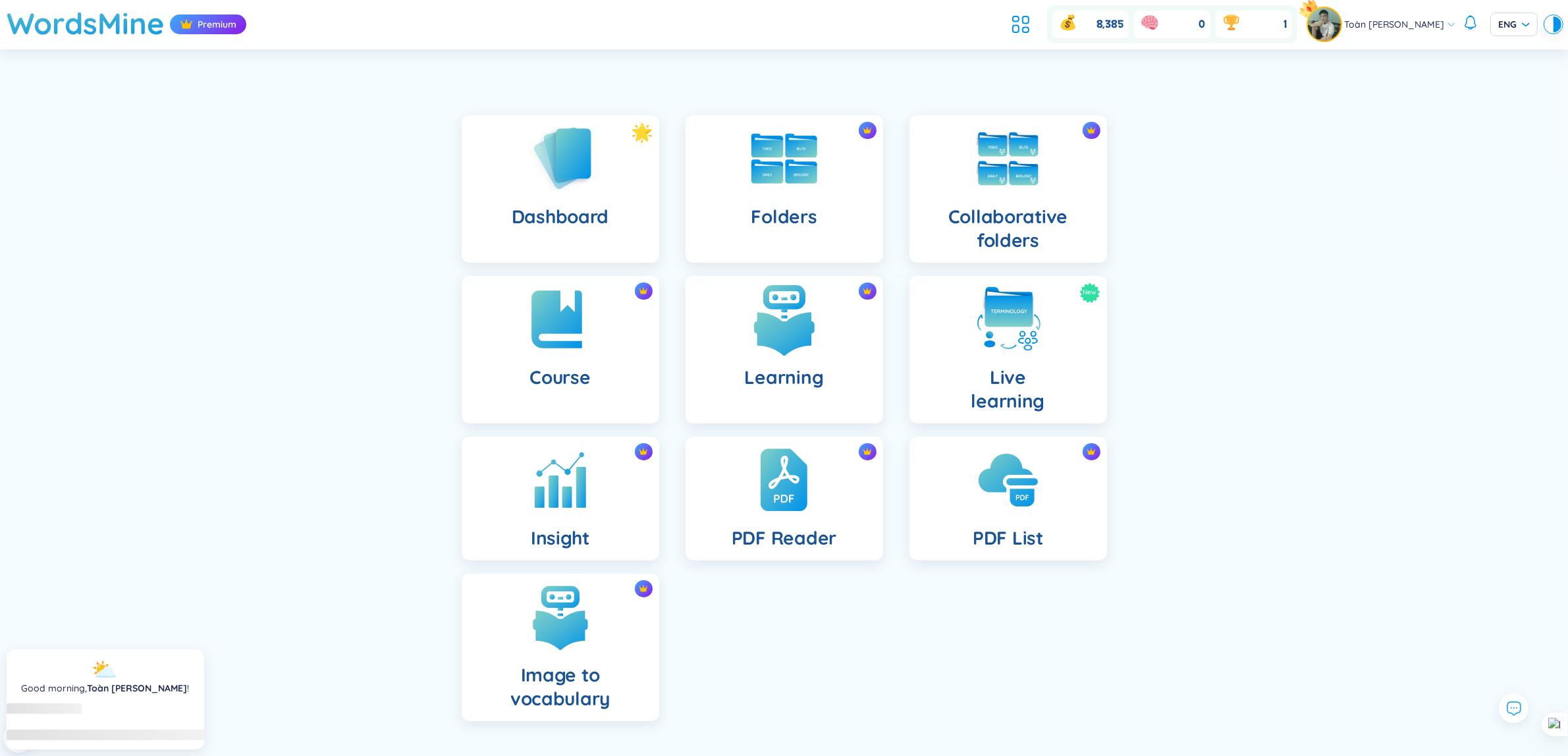
click at [802, 349] on img at bounding box center [785, 320] width 72 height 72
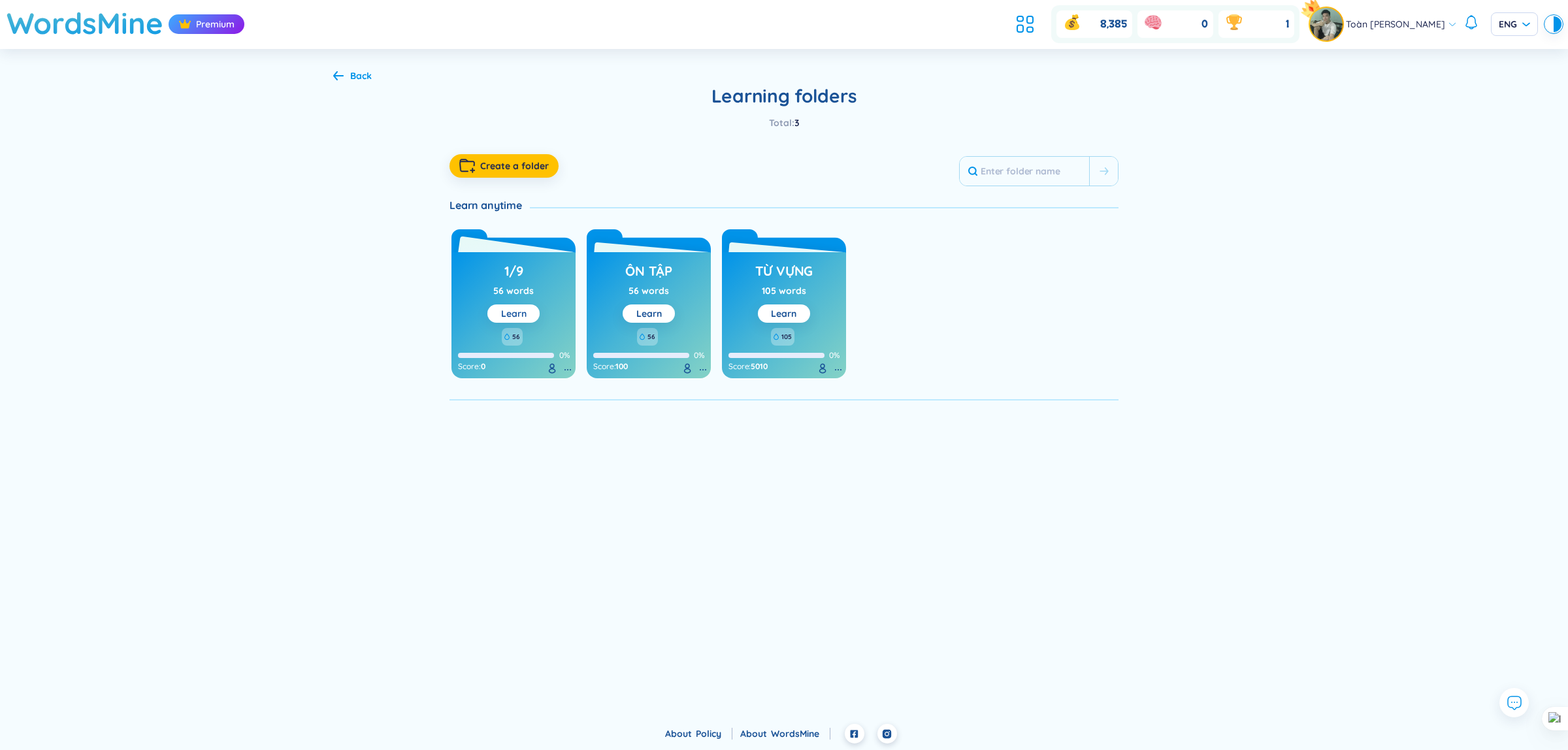
click at [508, 308] on link "Learn" at bounding box center [513, 313] width 26 height 12
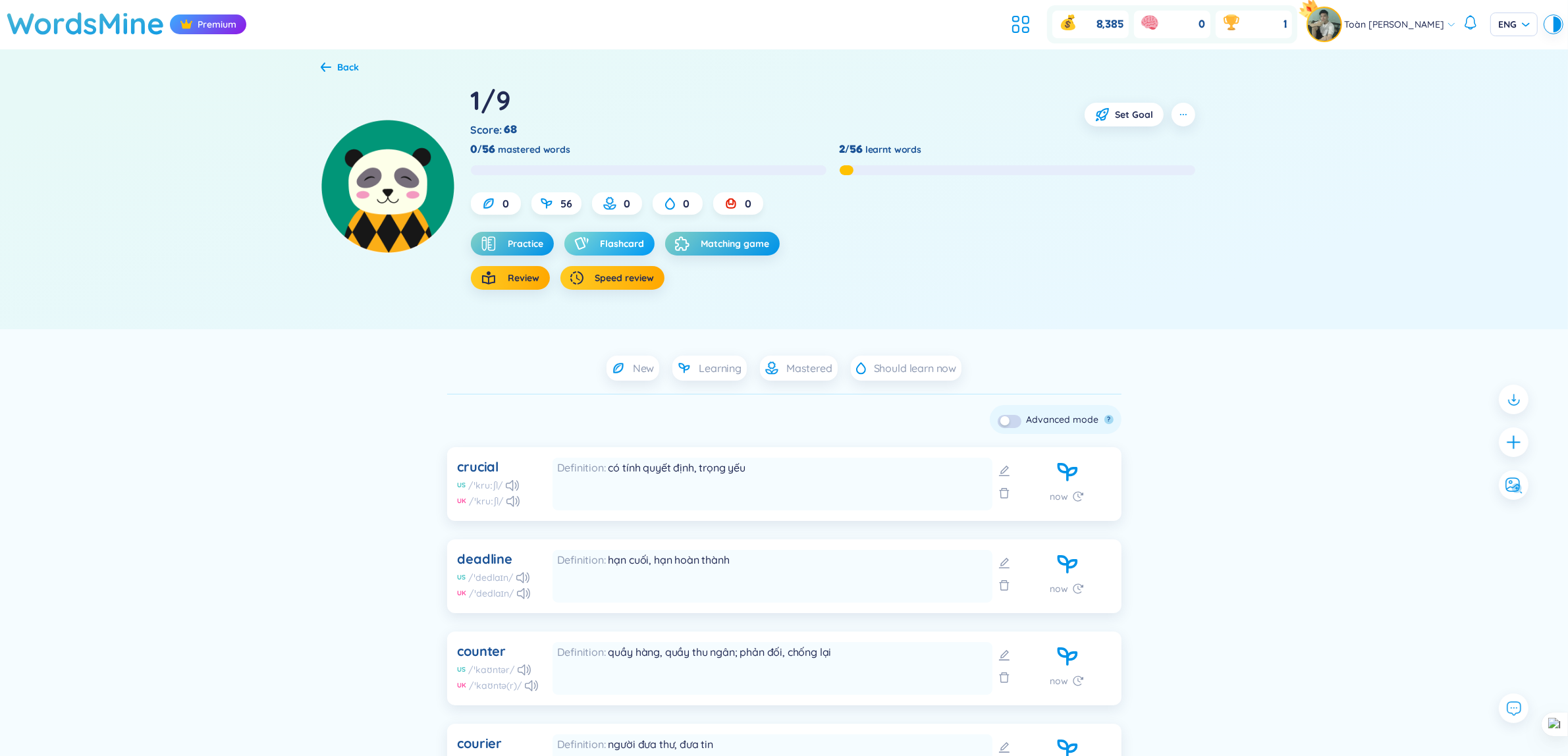
click at [617, 248] on span "Flashcard" at bounding box center [623, 244] width 44 height 13
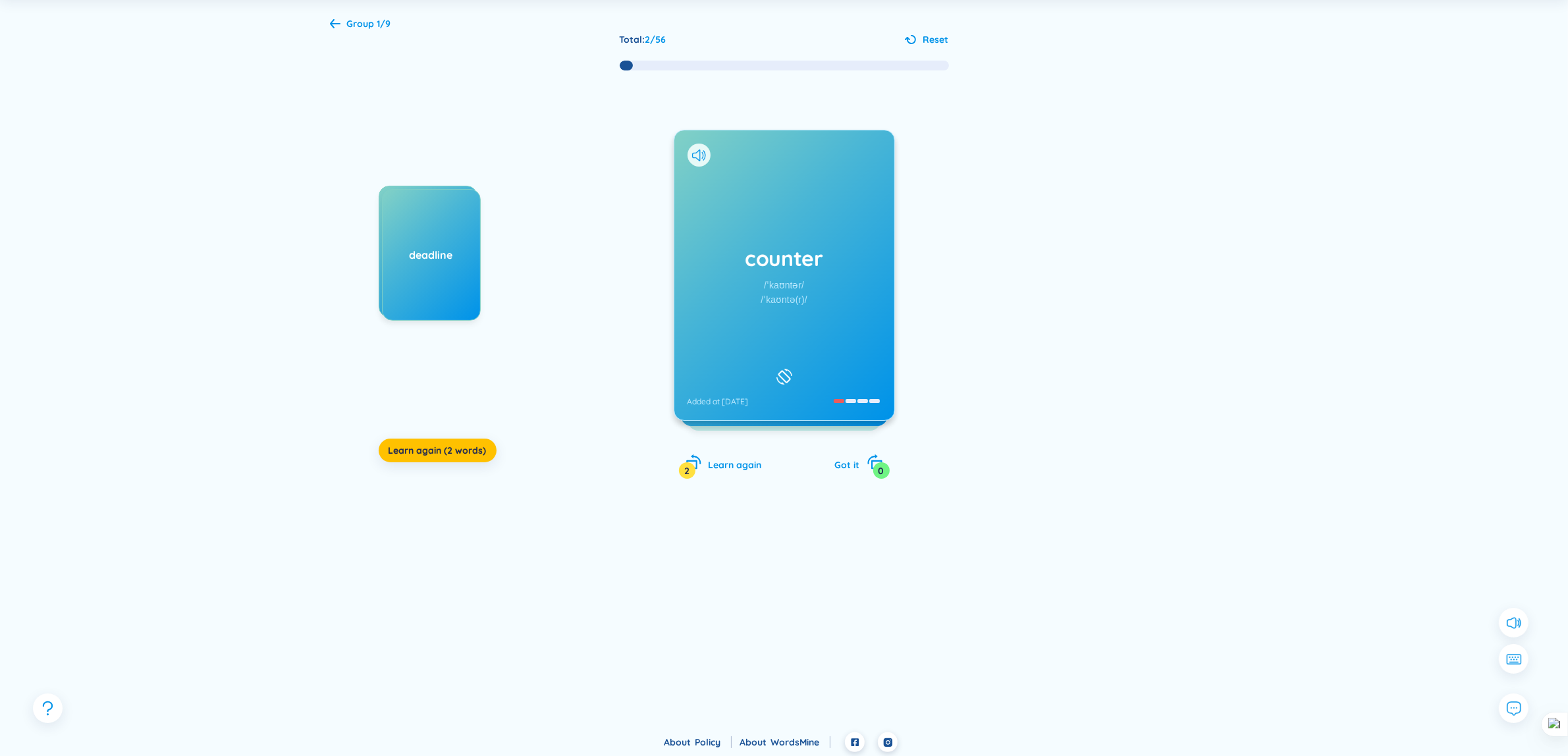
scroll to position [56, 0]
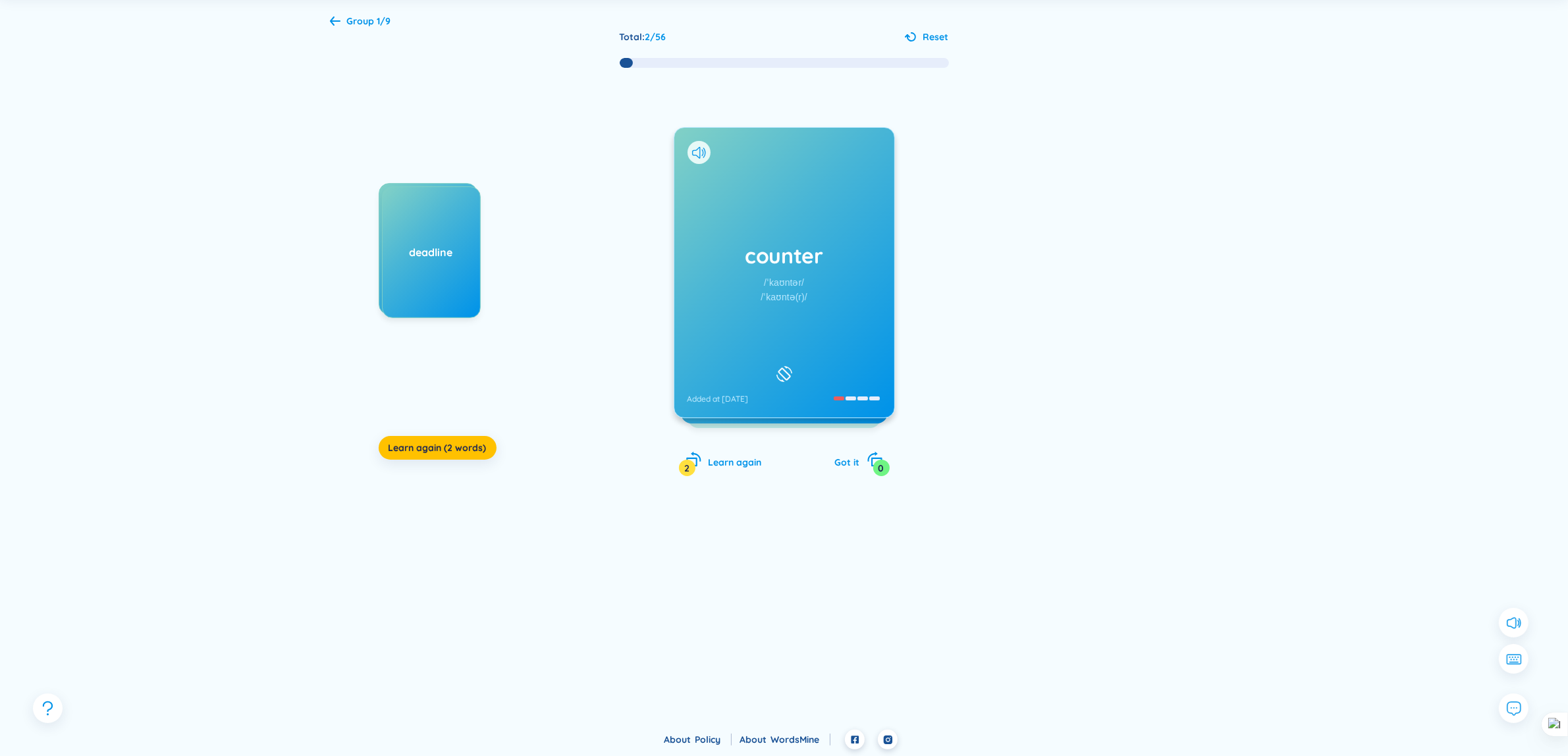
click at [820, 198] on div "counter /ˈkaʊntər/ /ˈkaʊntə(r)/ Added at [DATE]" at bounding box center [785, 272] width 220 height 290
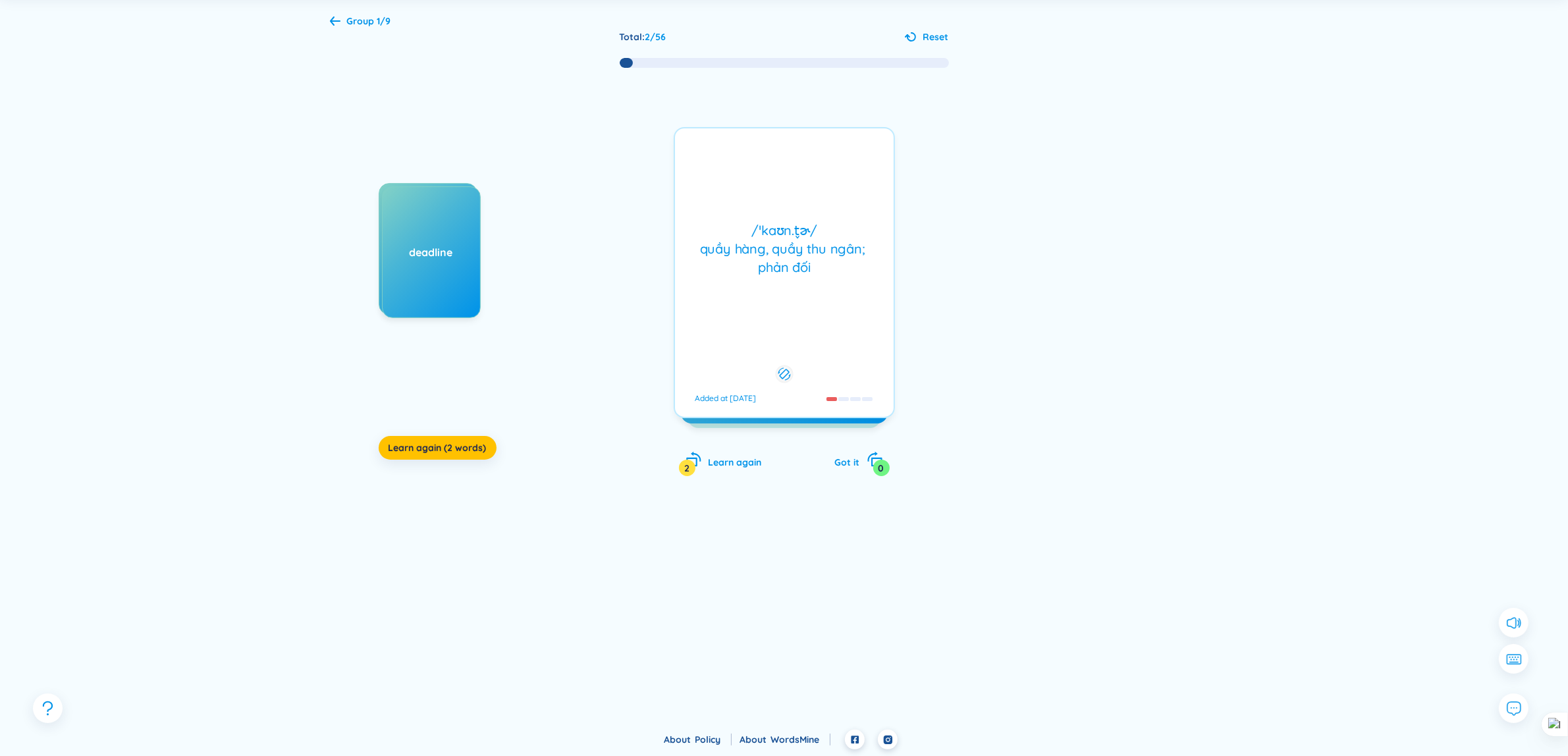
click at [821, 198] on div "/ˈkaʊn.t̬ɚ/ quầy hàng, quầy thu ngân; phản đối Added at [DATE]" at bounding box center [785, 272] width 221 height 291
